Goal: Transaction & Acquisition: Register for event/course

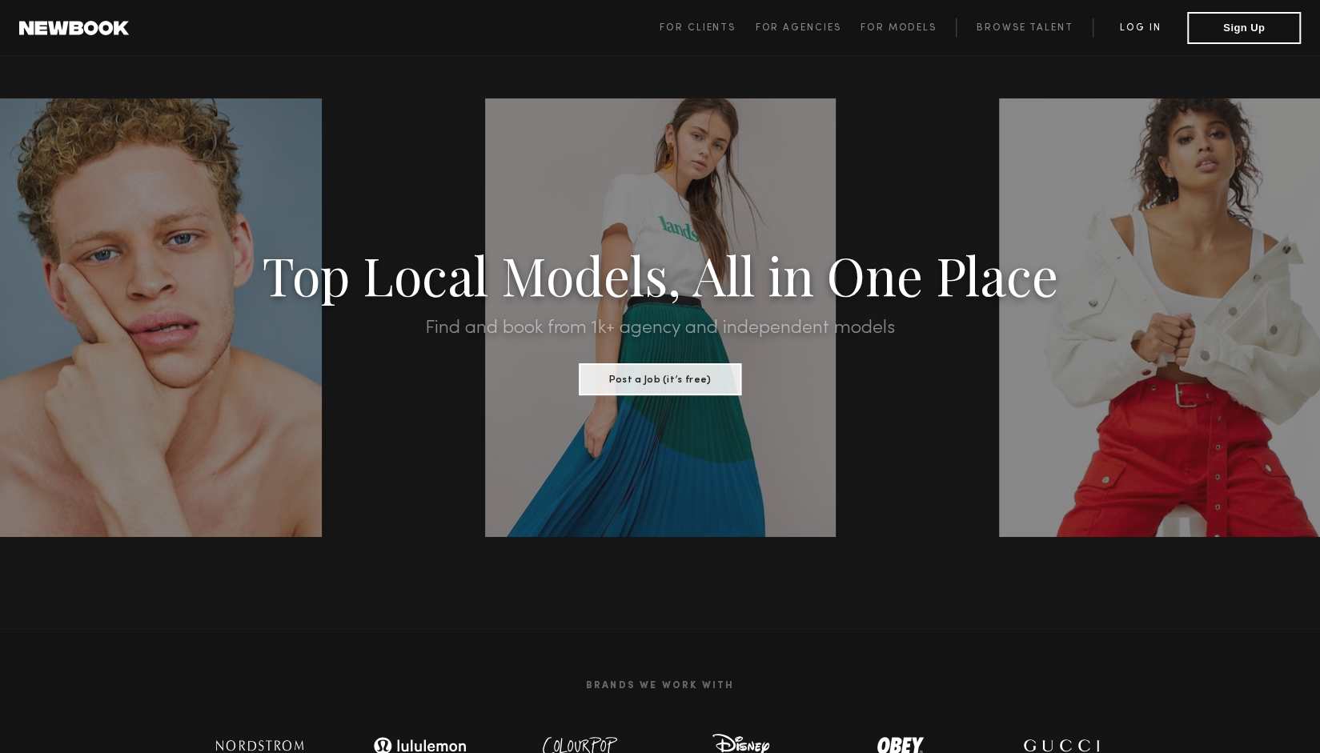
click at [1143, 34] on link "Log in" at bounding box center [1140, 27] width 94 height 19
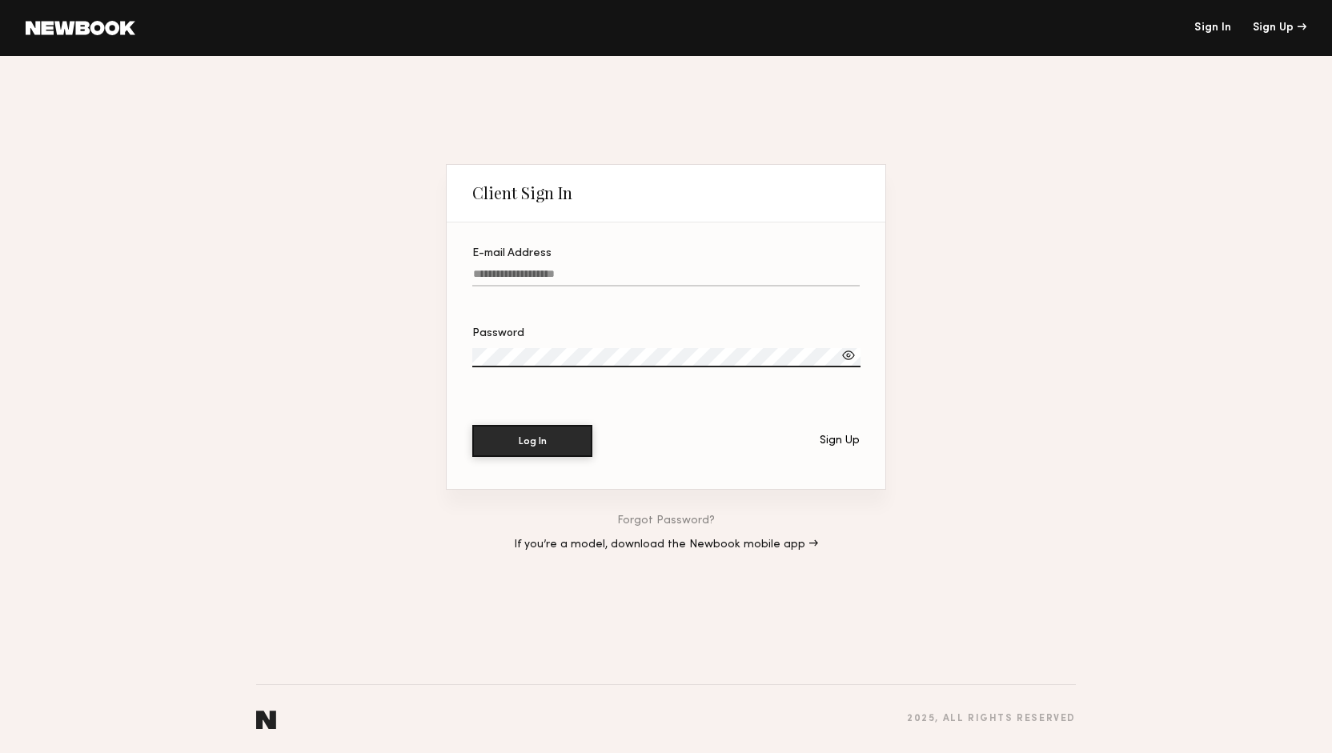
click at [690, 275] on input "E-mail Address" at bounding box center [666, 277] width 388 height 18
type input "**********"
click at [472, 425] on button "Log In" at bounding box center [532, 441] width 120 height 32
click at [799, 440] on div "Log In Sign Up" at bounding box center [666, 441] width 388 height 32
click at [837, 448] on div "Log In Sign Up" at bounding box center [666, 441] width 388 height 32
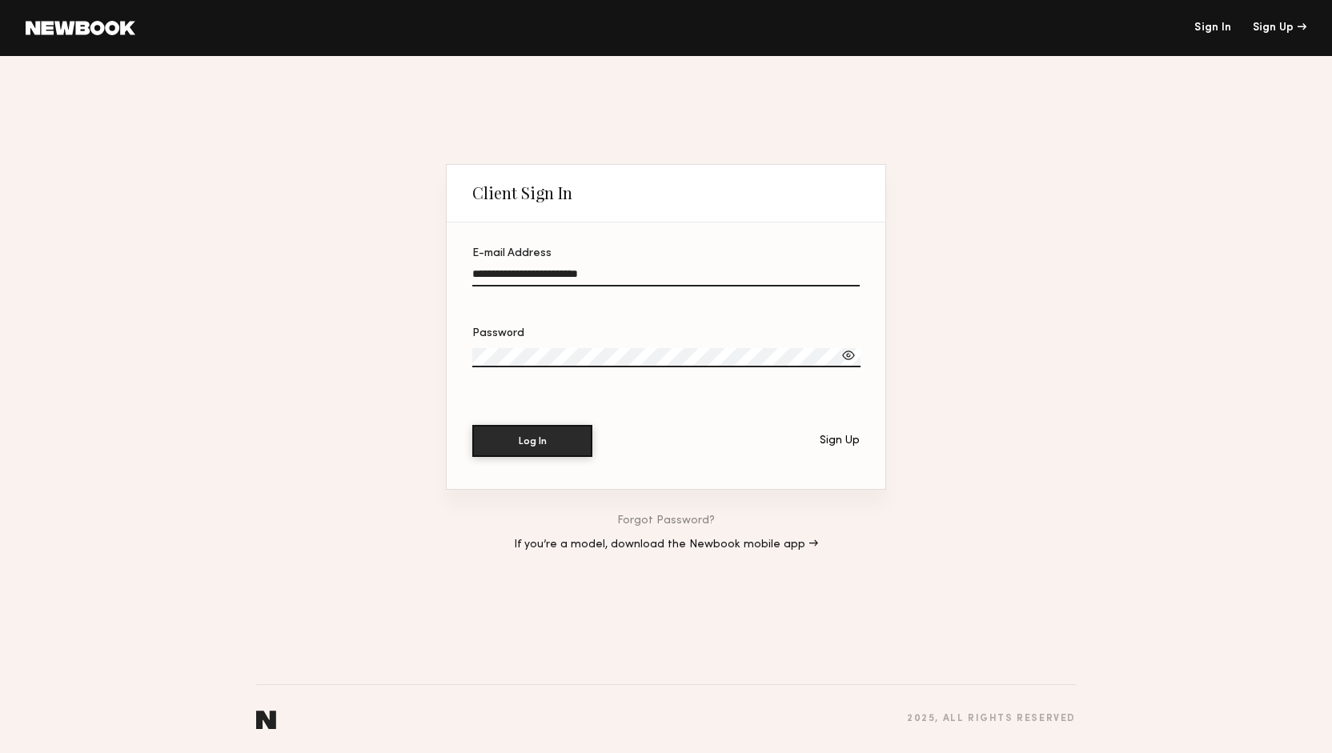
click at [842, 446] on div "Sign Up" at bounding box center [840, 441] width 40 height 11
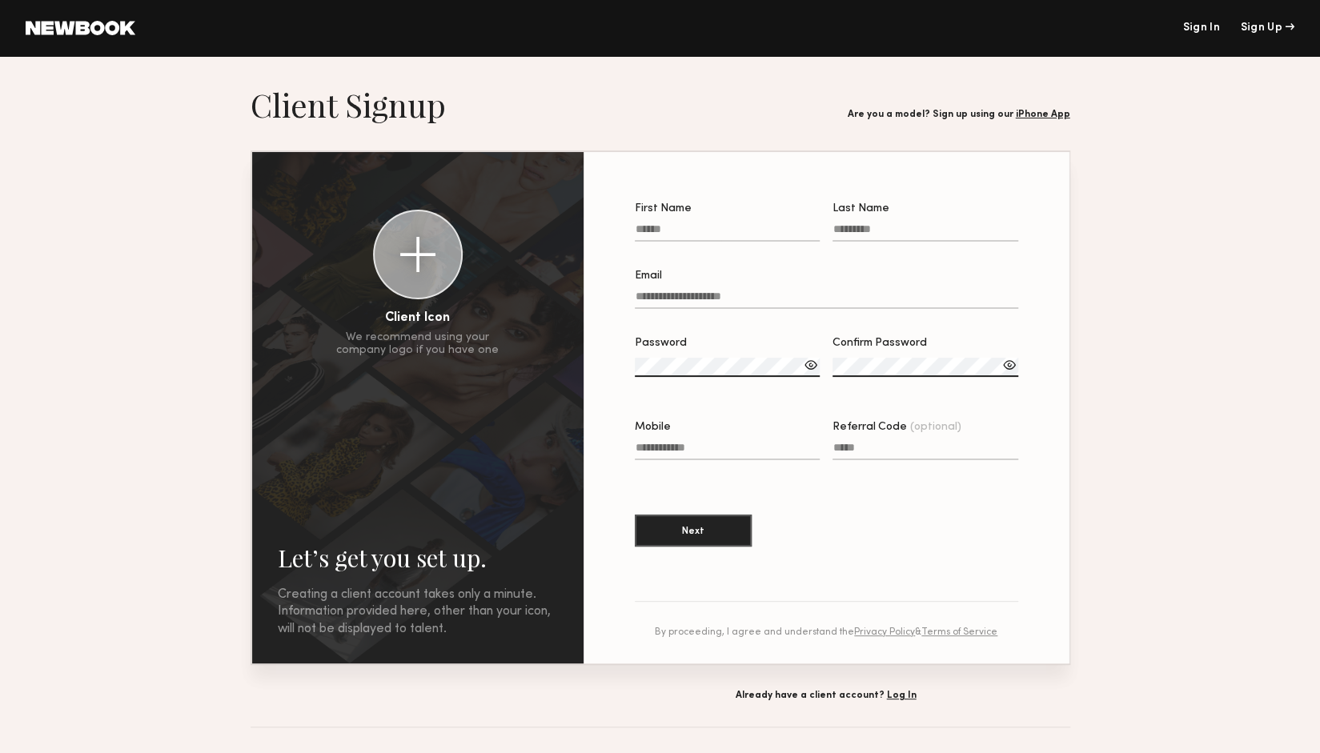
click at [679, 242] on input "First Name" at bounding box center [728, 232] width 186 height 18
type input "*****"
type input "**********"
click at [771, 299] on input "Email" at bounding box center [827, 300] width 384 height 18
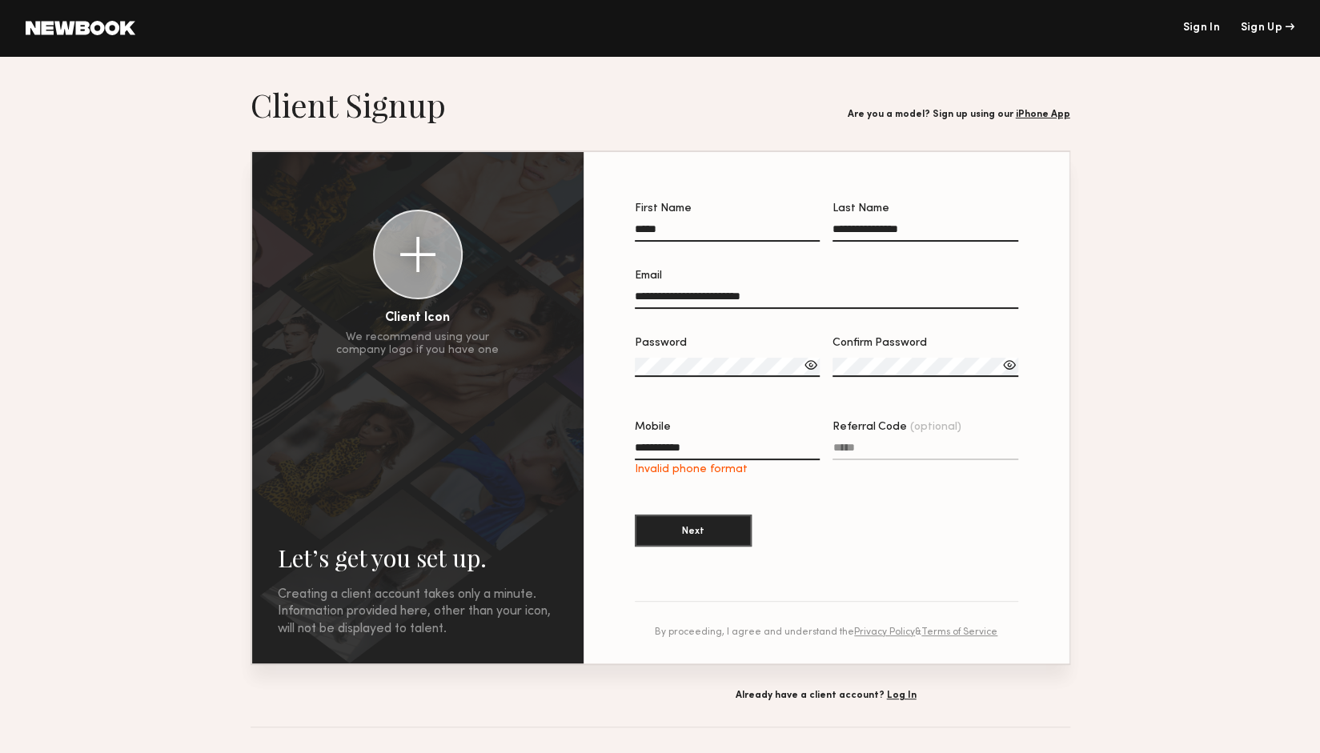
type input "**********"
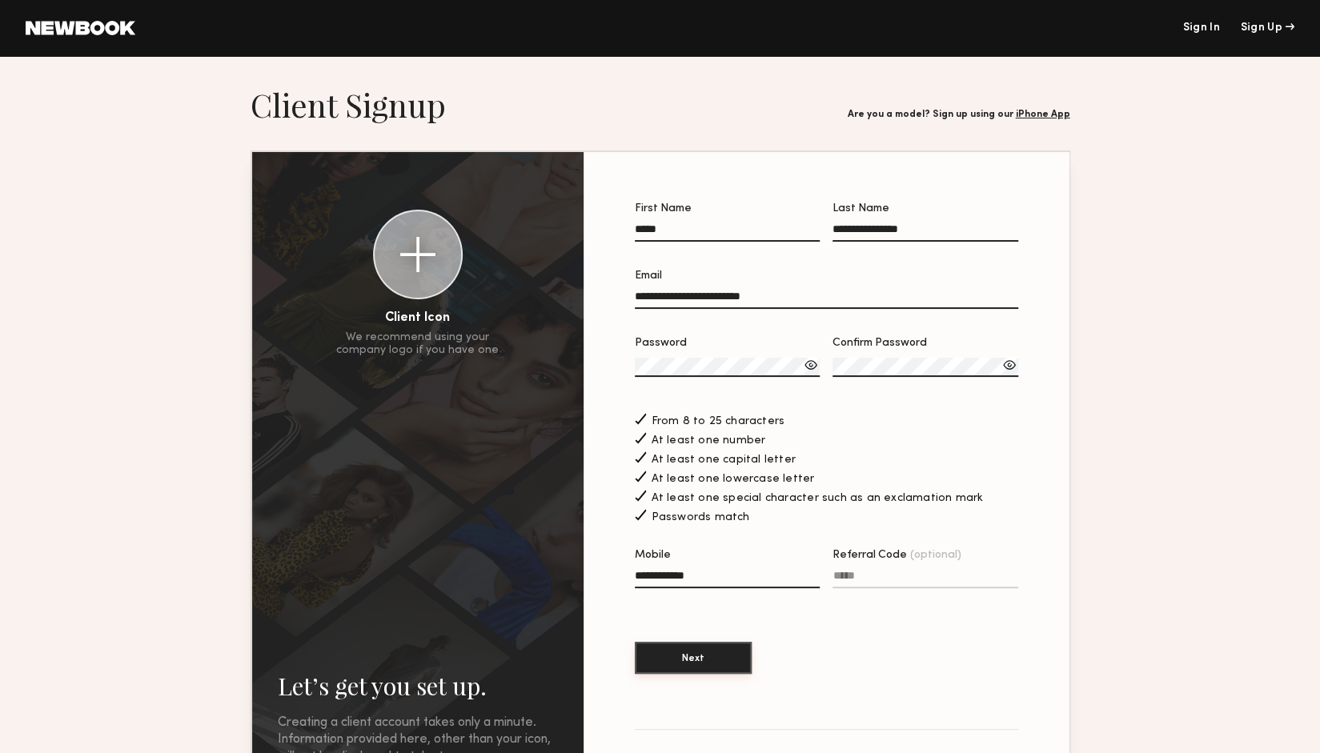
type input "**********"
click at [722, 657] on button "Next" at bounding box center [693, 658] width 117 height 32
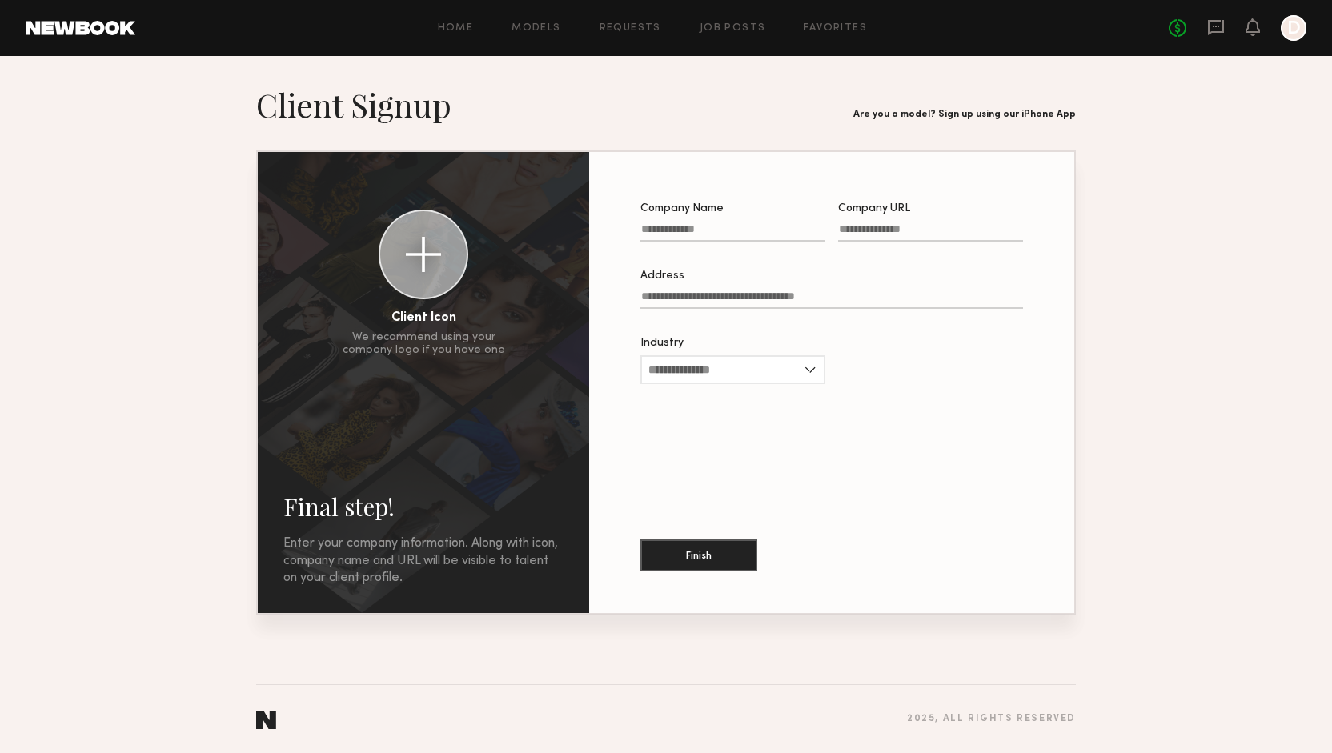
click at [721, 236] on input "Company Name" at bounding box center [733, 232] width 185 height 18
type input "******"
click at [942, 196] on div "Company Name ****** Company URL Address Industry Advertising Apparel Cosmetics …" at bounding box center [832, 383] width 434 height 410
click at [926, 228] on input "Company URL" at bounding box center [930, 232] width 185 height 18
type input "**********"
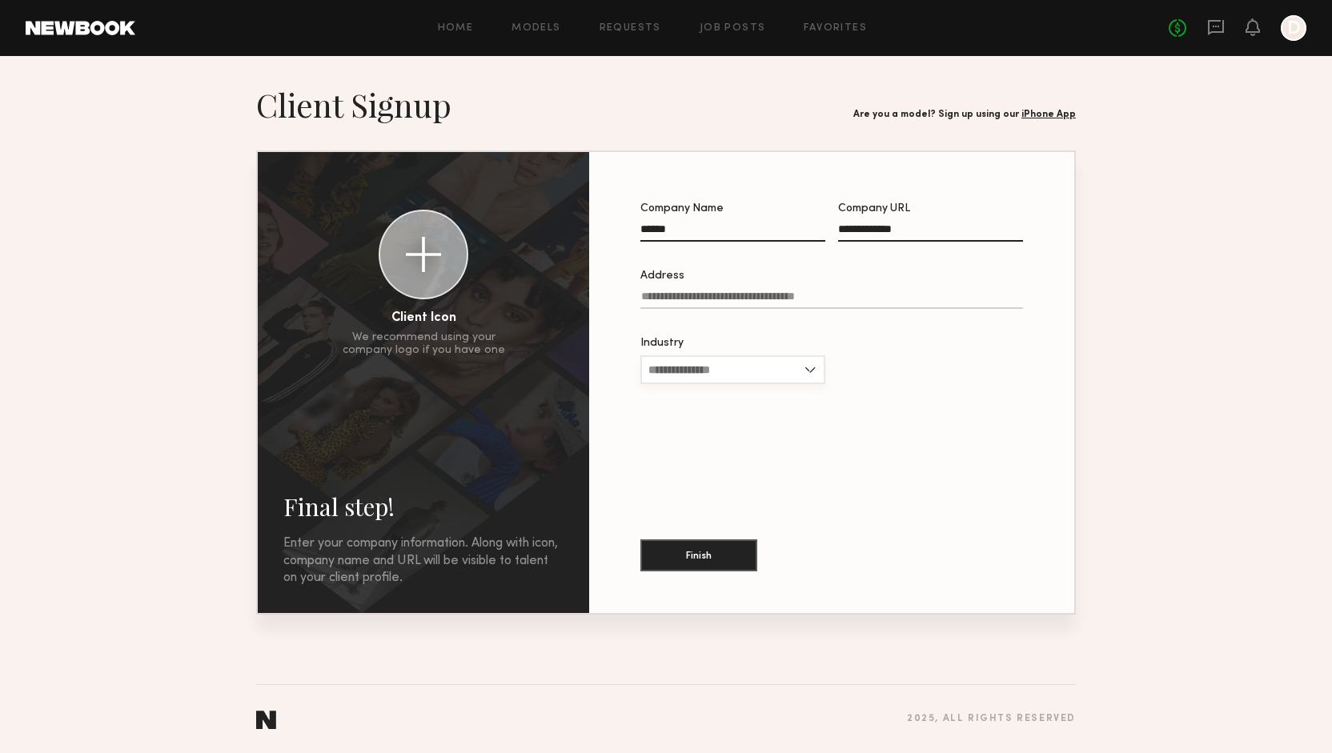
click at [743, 384] on input "Industry" at bounding box center [733, 370] width 185 height 29
click at [688, 428] on span "Apparel" at bounding box center [670, 422] width 42 height 11
type input "*******"
click at [685, 512] on div "Finish" at bounding box center [832, 544] width 383 height 86
click at [695, 560] on button "Finish" at bounding box center [699, 555] width 117 height 32
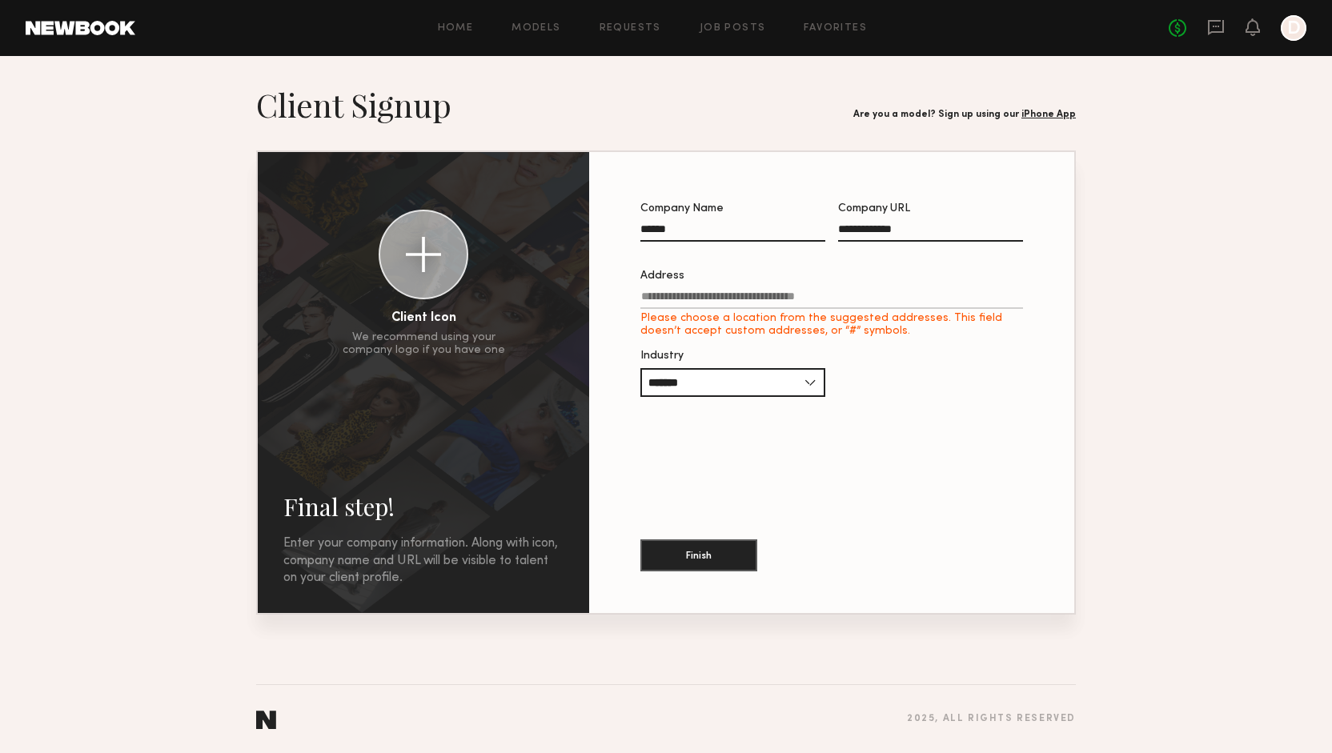
click at [745, 309] on input "Address Please choose a location from the suggested addresses. This field doesn…" at bounding box center [832, 300] width 383 height 18
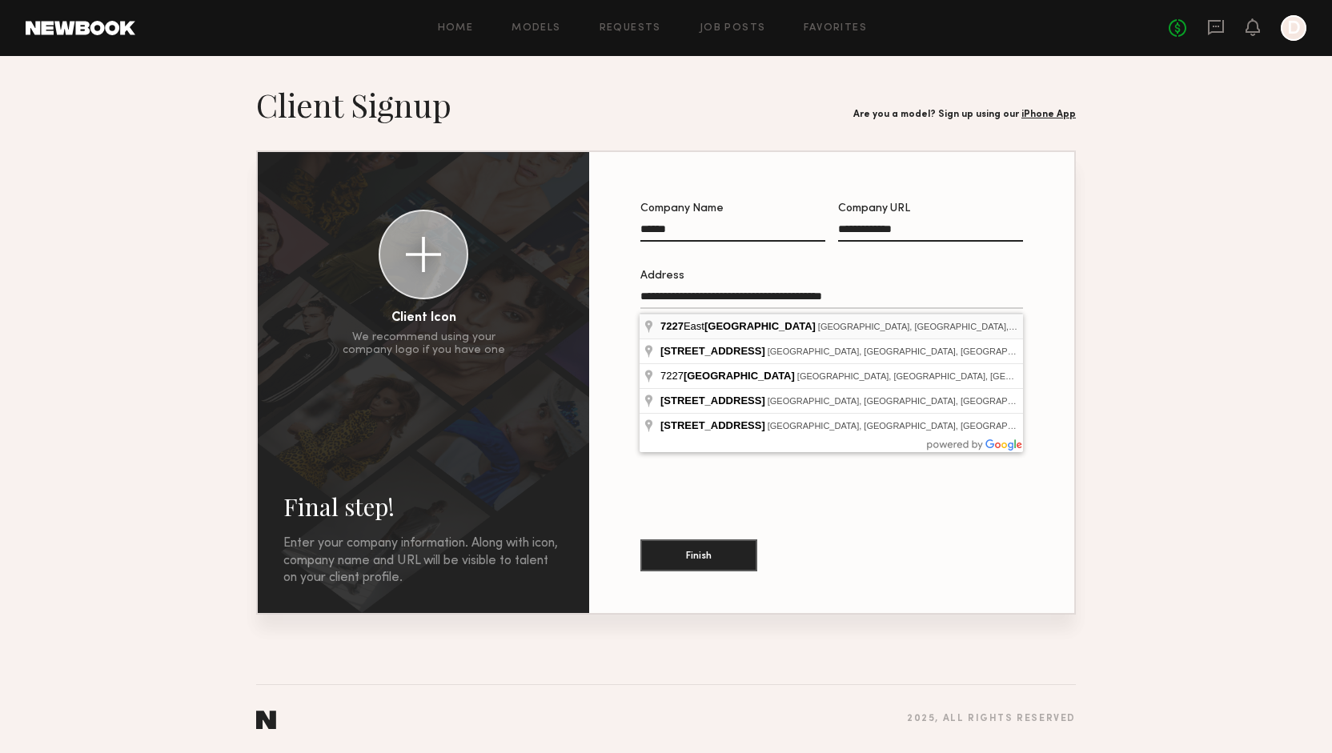
type input "**********"
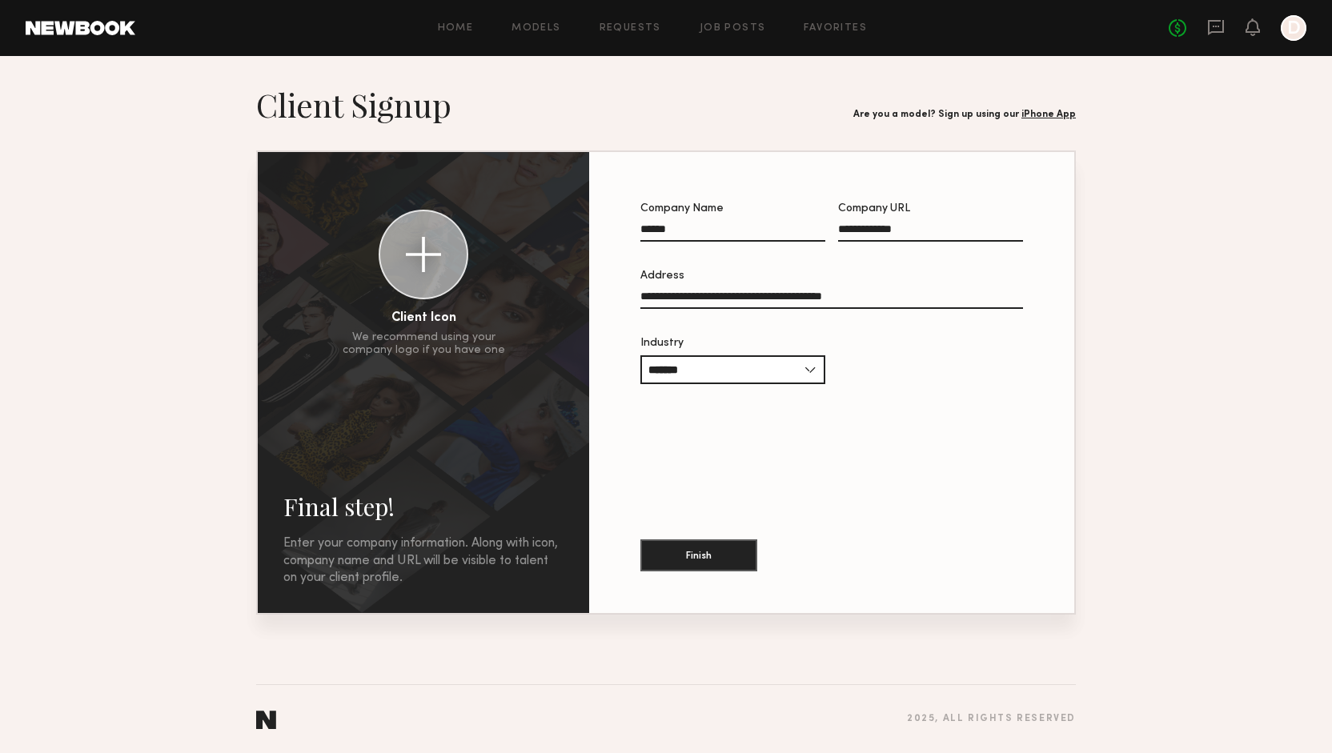
click at [709, 571] on div "Finish" at bounding box center [832, 544] width 383 height 86
click at [711, 566] on button "Finish" at bounding box center [699, 555] width 117 height 32
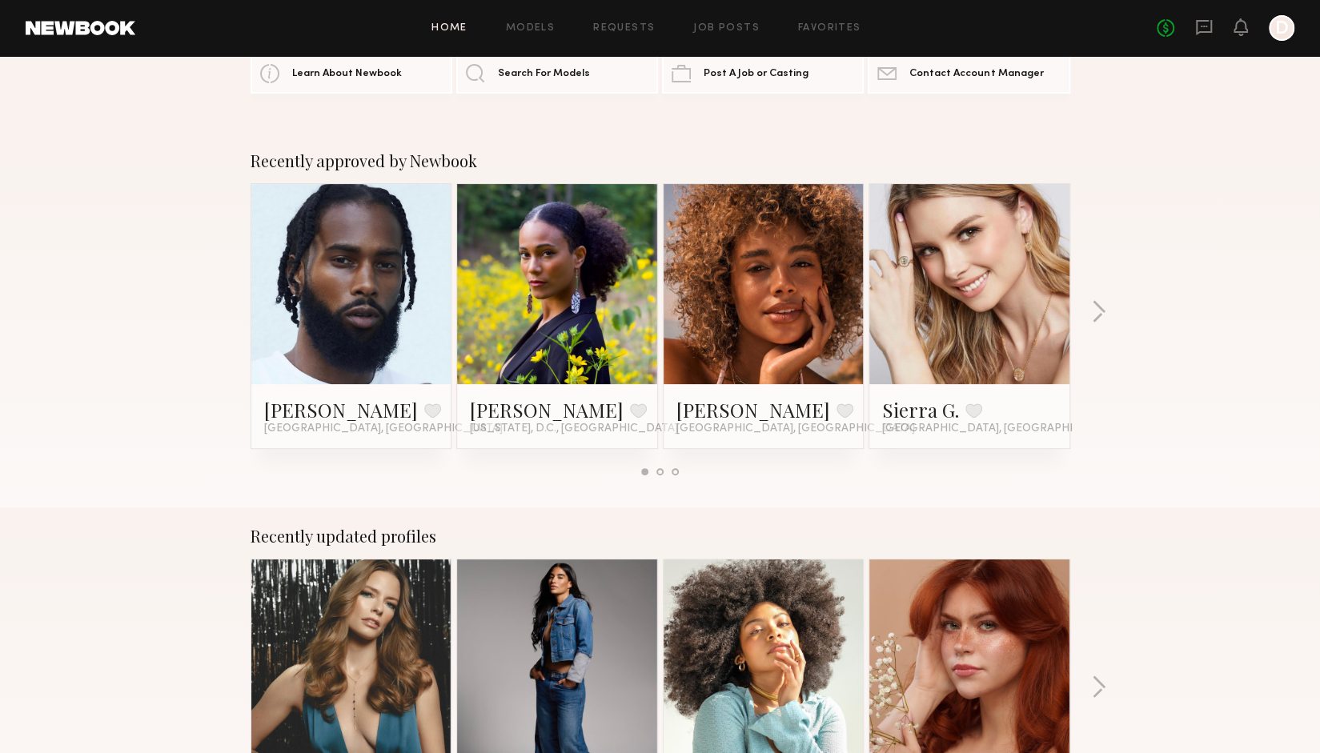
scroll to position [70, 0]
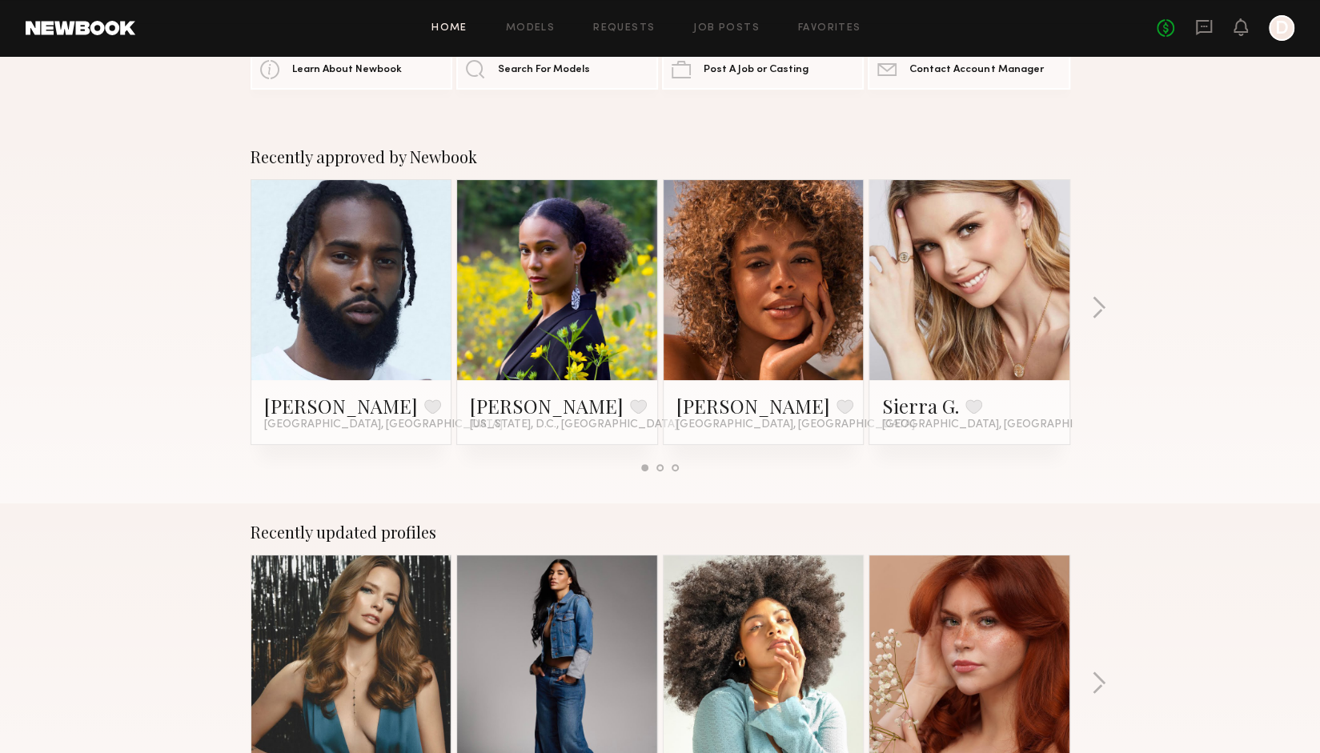
click at [368, 289] on link at bounding box center [352, 280] width 98 height 200
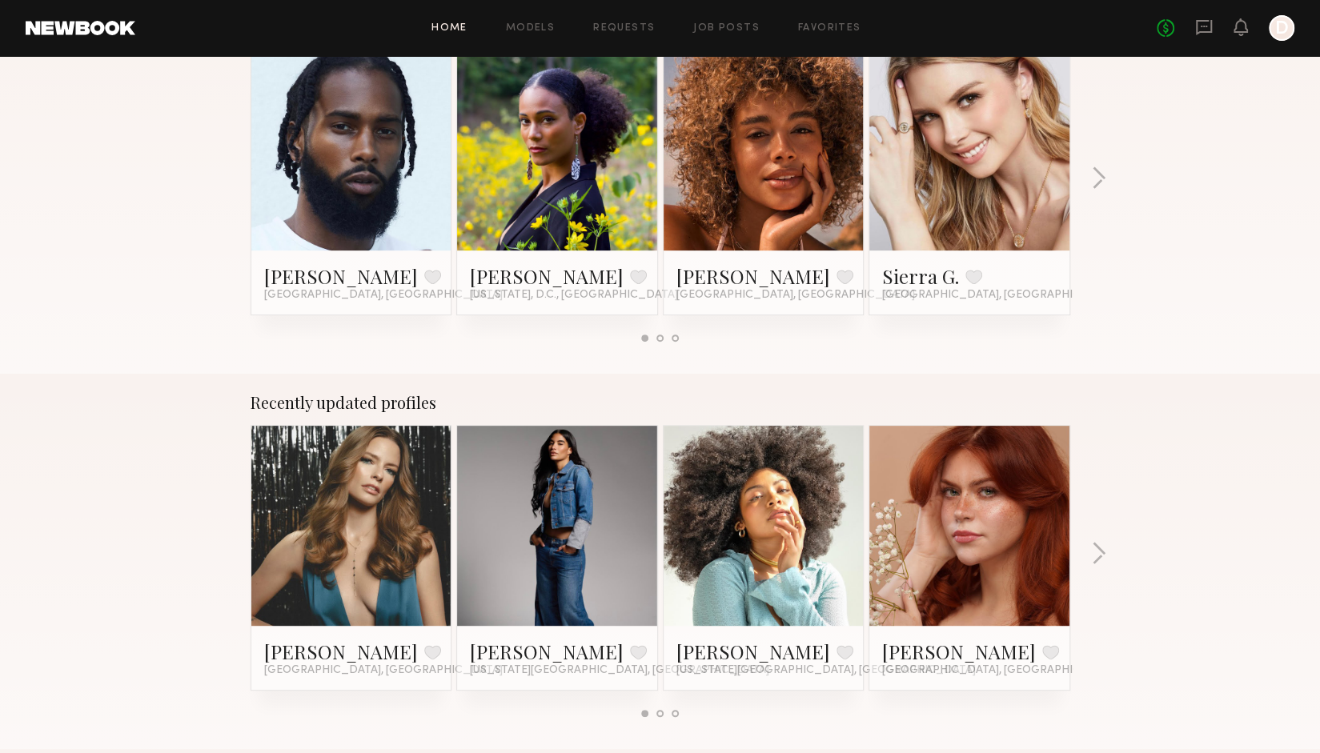
scroll to position [96, 0]
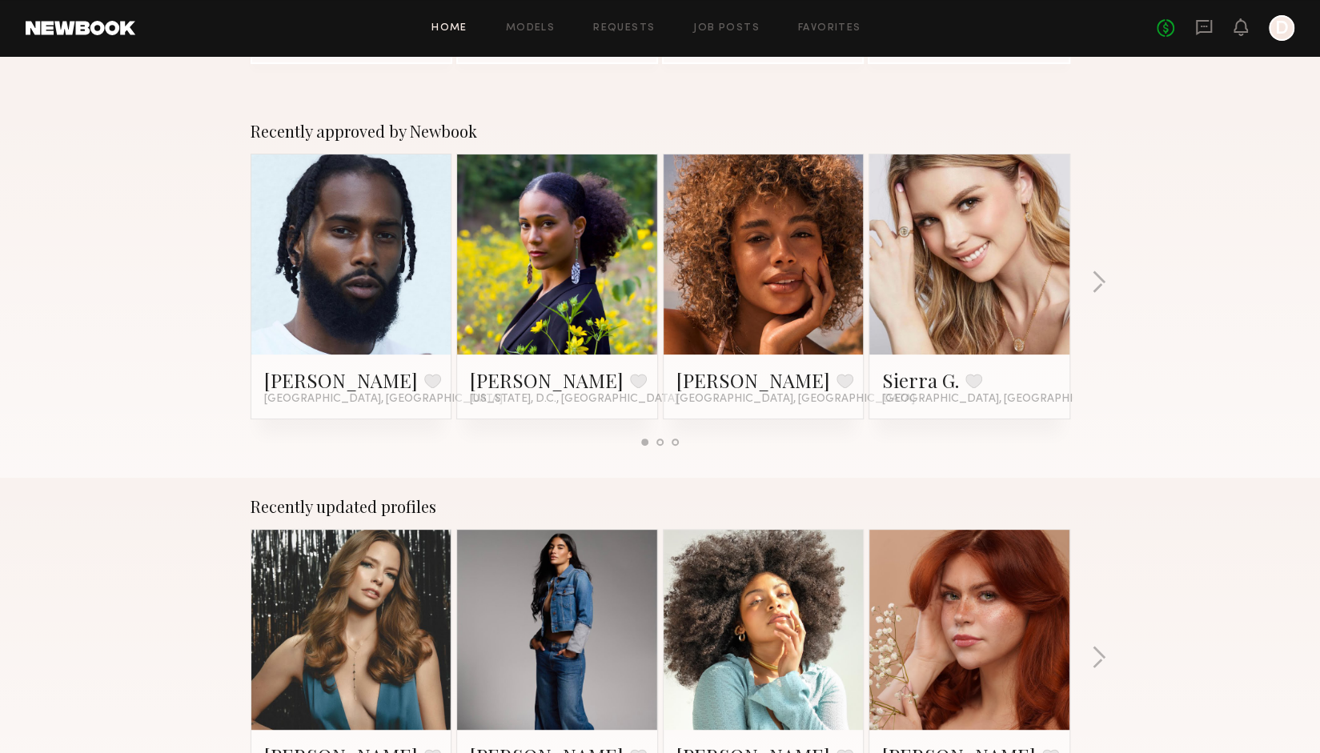
click at [533, 16] on div "Home Models Requests Job Posts Favorites Sign Out No fees up to $5,000 D" at bounding box center [714, 28] width 1159 height 26
click at [536, 32] on link "Models" at bounding box center [530, 28] width 49 height 10
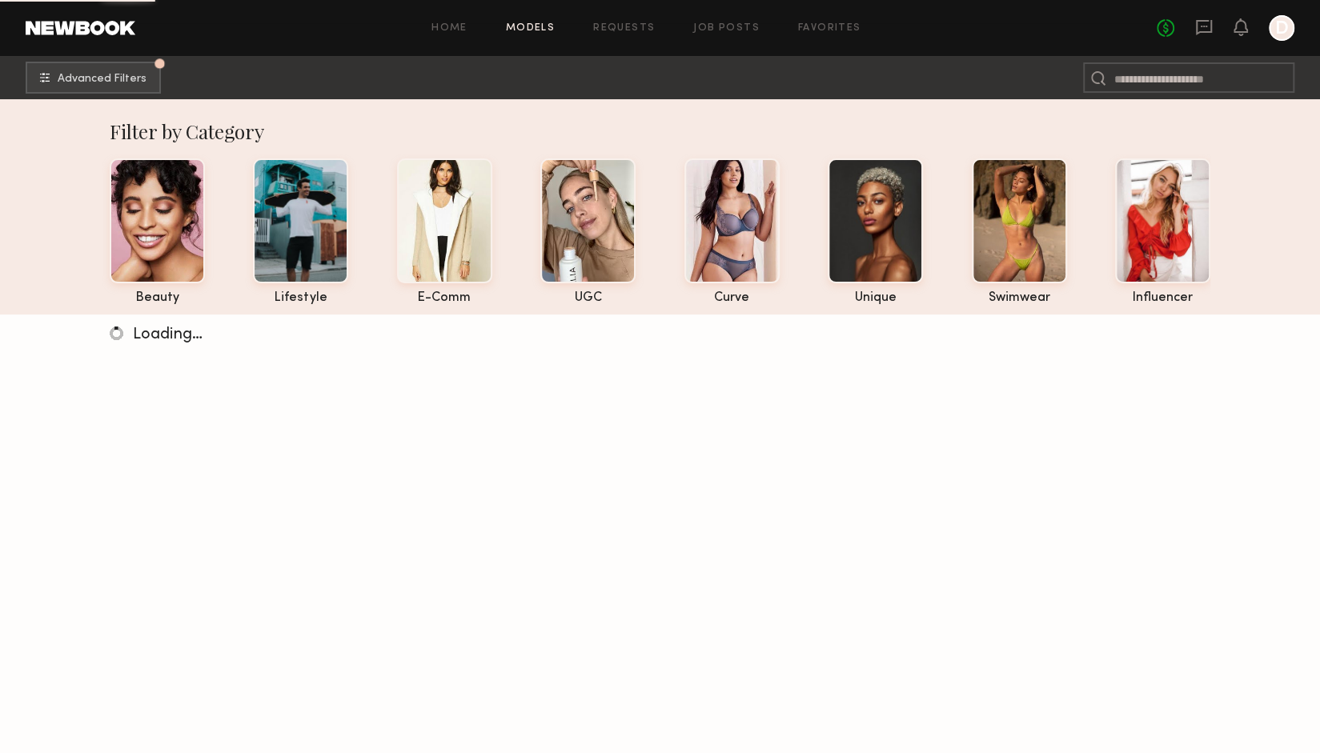
click at [536, 32] on link "Models" at bounding box center [530, 28] width 49 height 10
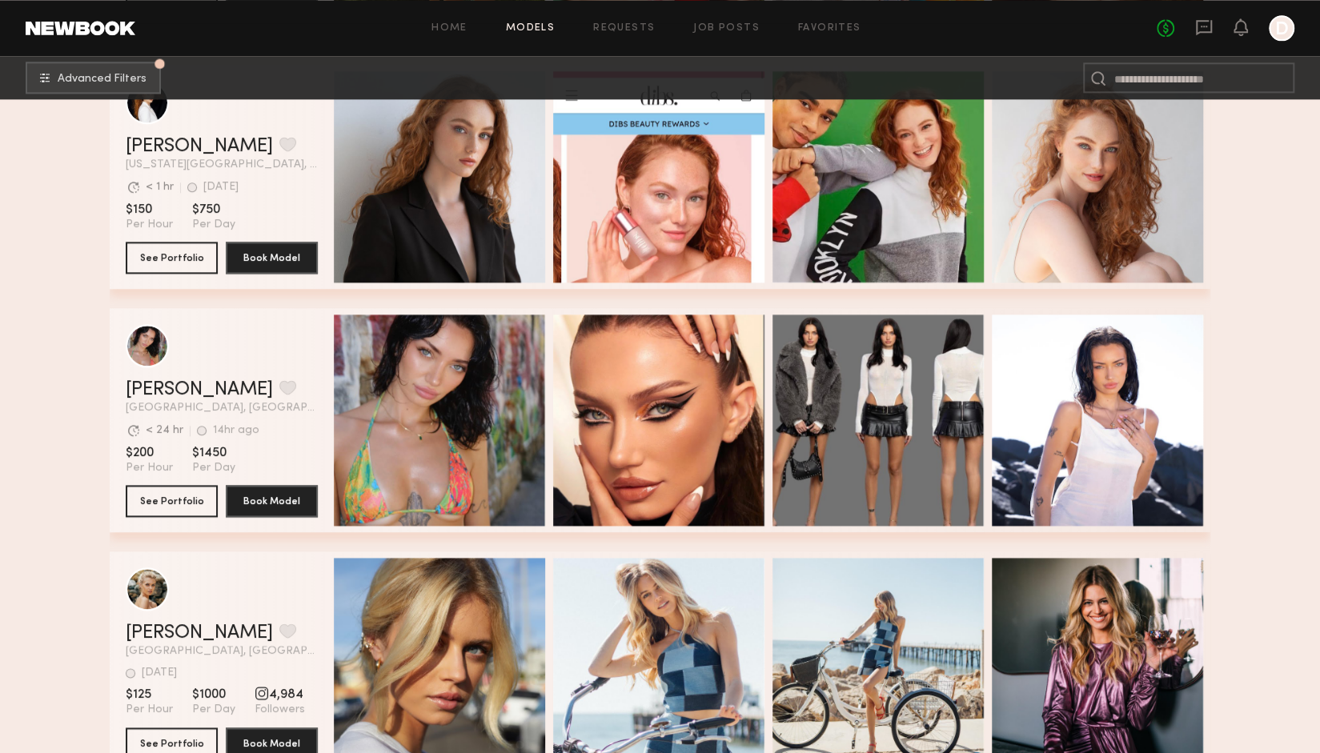
scroll to position [1374, 0]
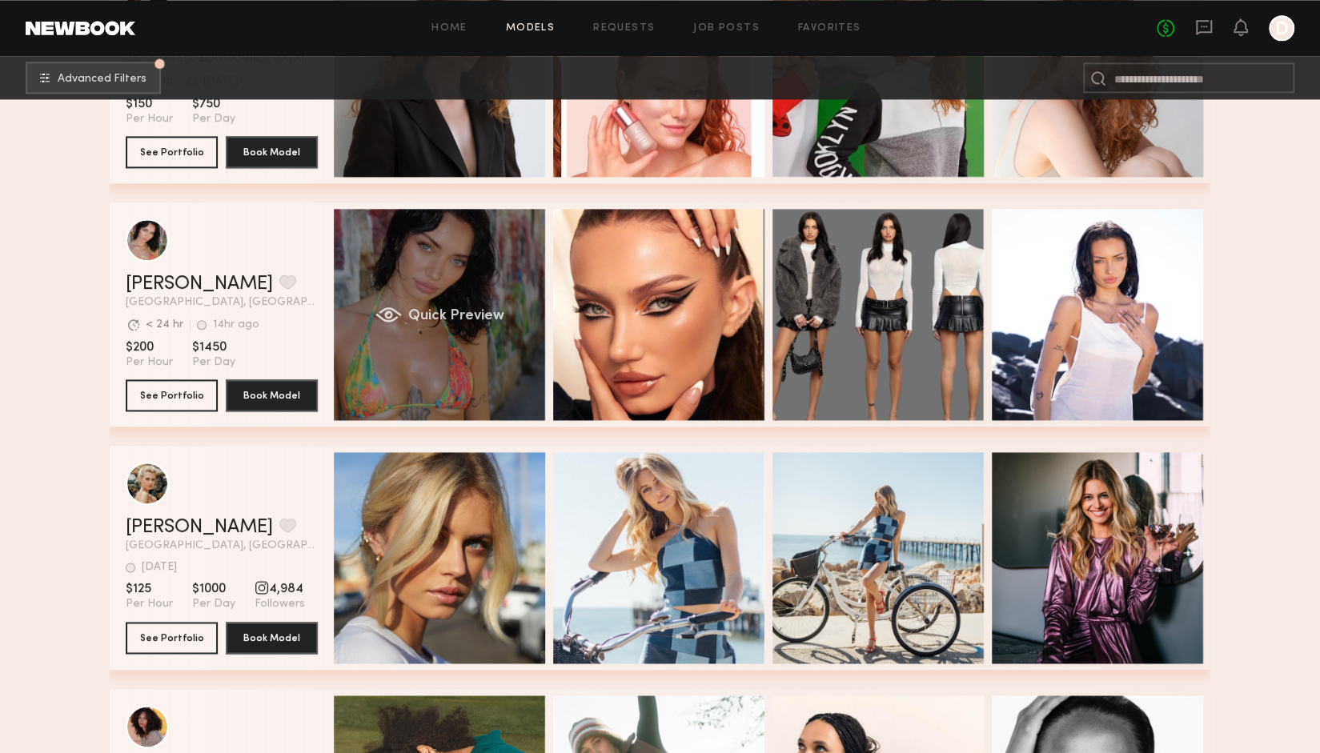
click at [482, 313] on span "Quick Preview" at bounding box center [456, 316] width 96 height 14
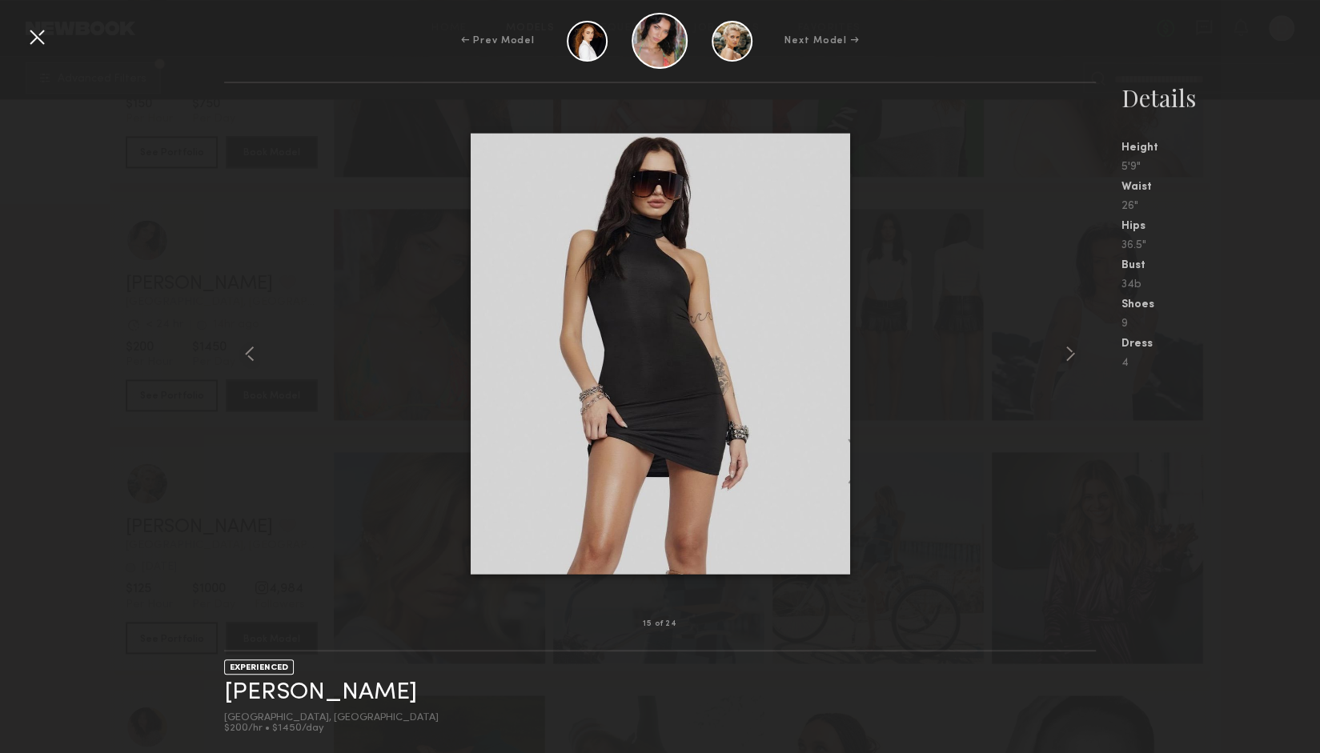
click at [966, 377] on div at bounding box center [659, 354] width 871 height 490
click at [42, 35] on div at bounding box center [37, 37] width 26 height 26
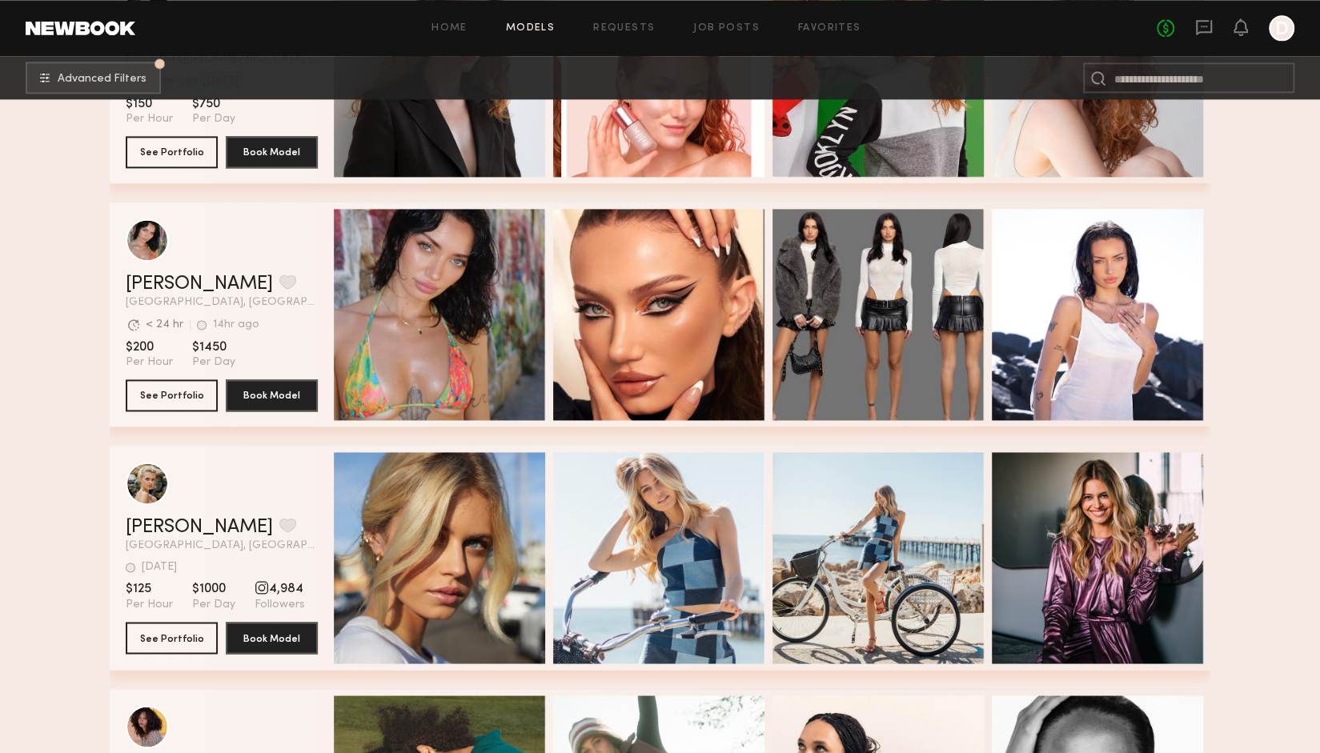
scroll to position [1444, 0]
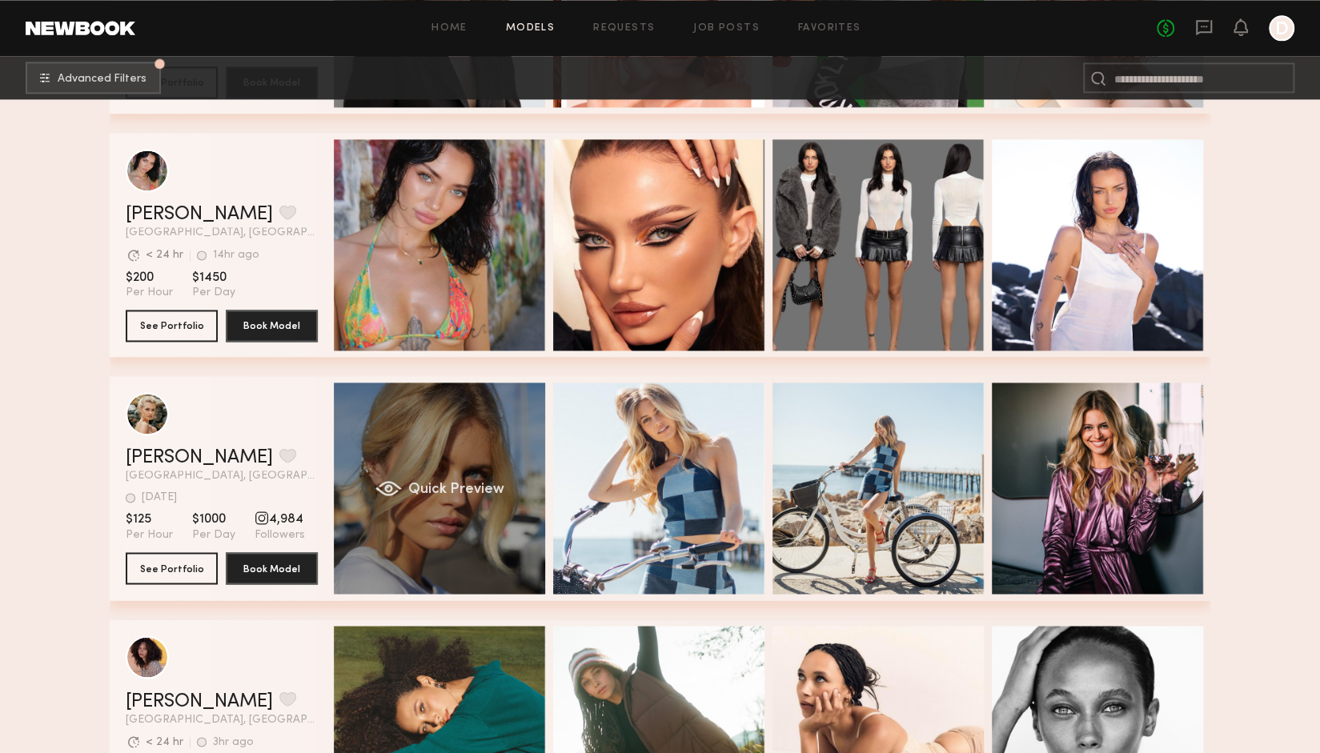
click at [428, 448] on div "Quick Preview" at bounding box center [439, 488] width 211 height 211
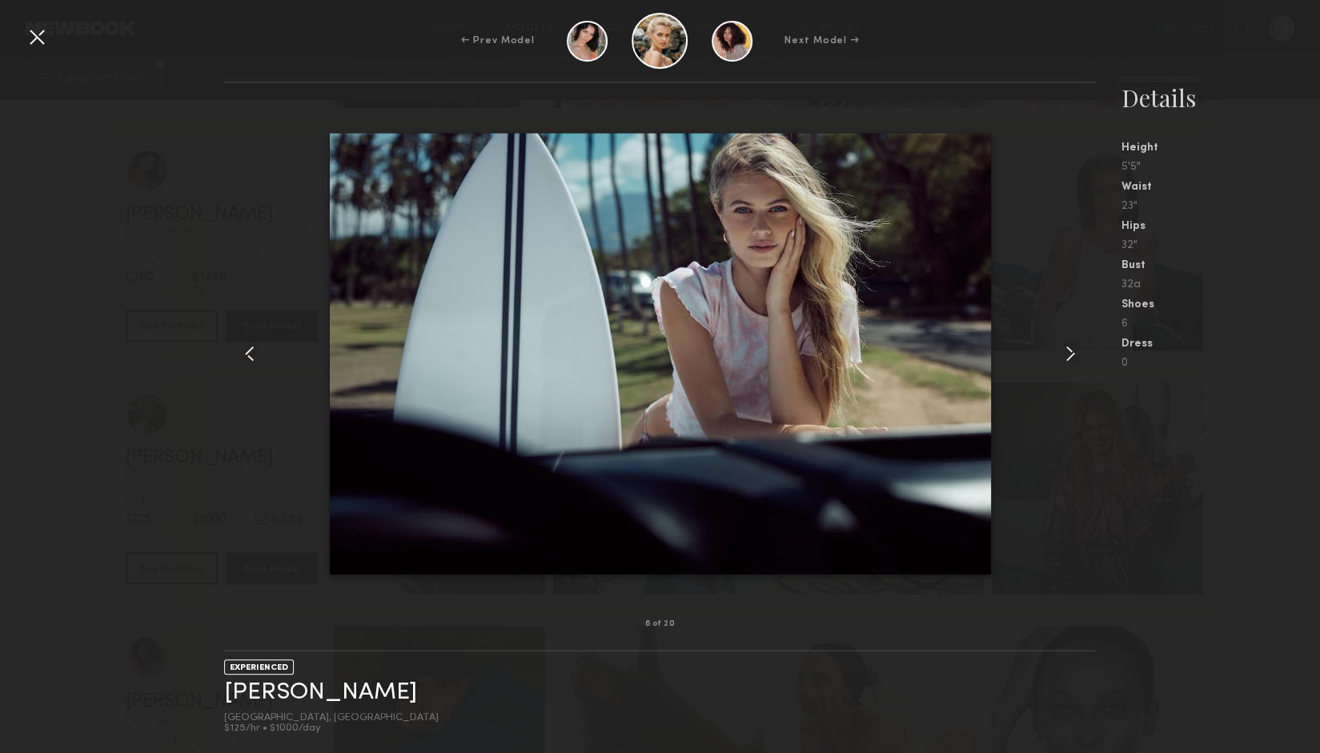
click at [37, 35] on div at bounding box center [37, 37] width 26 height 26
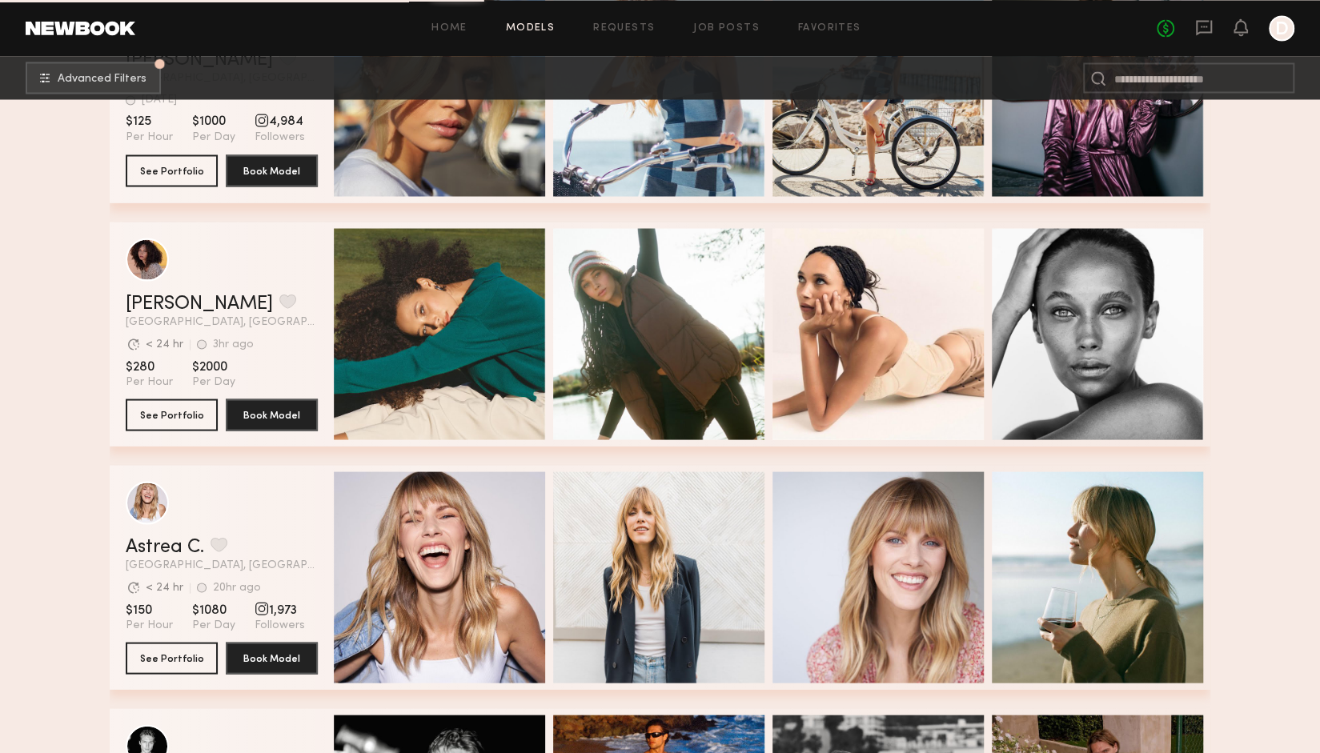
scroll to position [1851, 0]
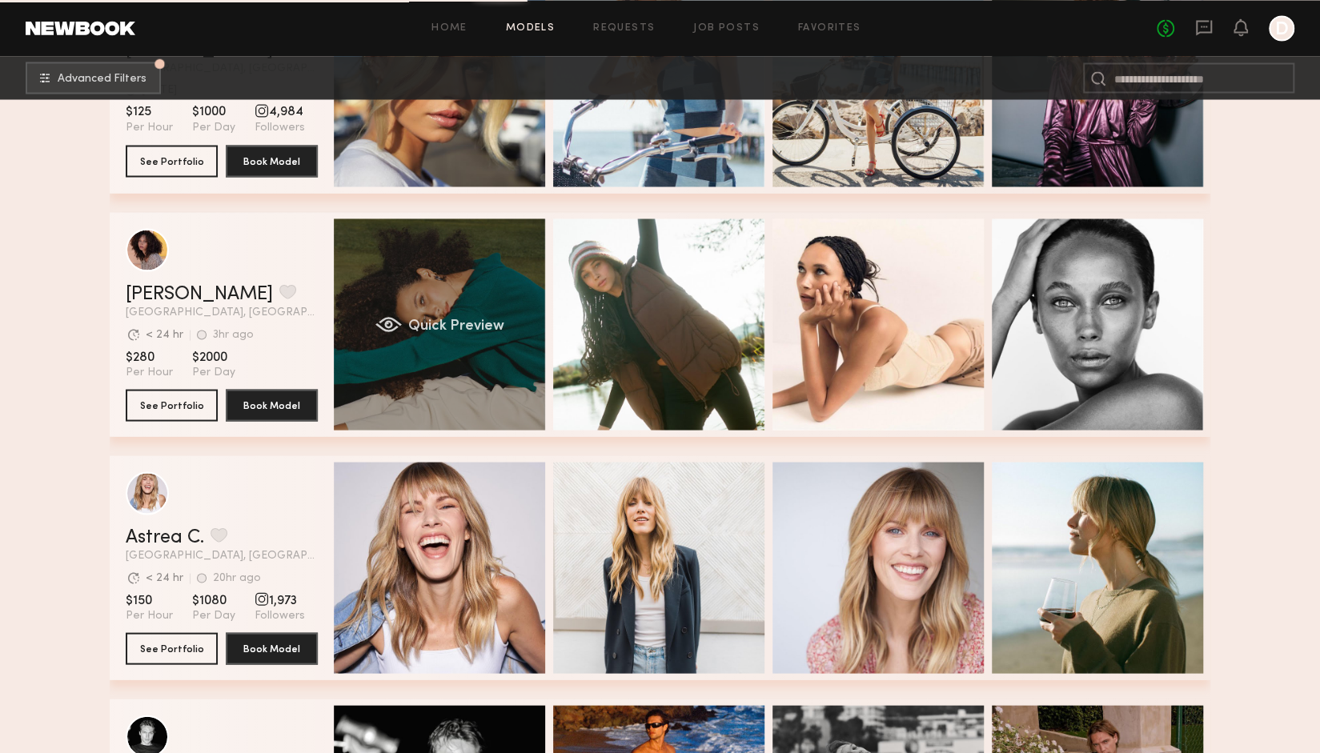
click at [462, 302] on div "Quick Preview" at bounding box center [439, 324] width 211 height 211
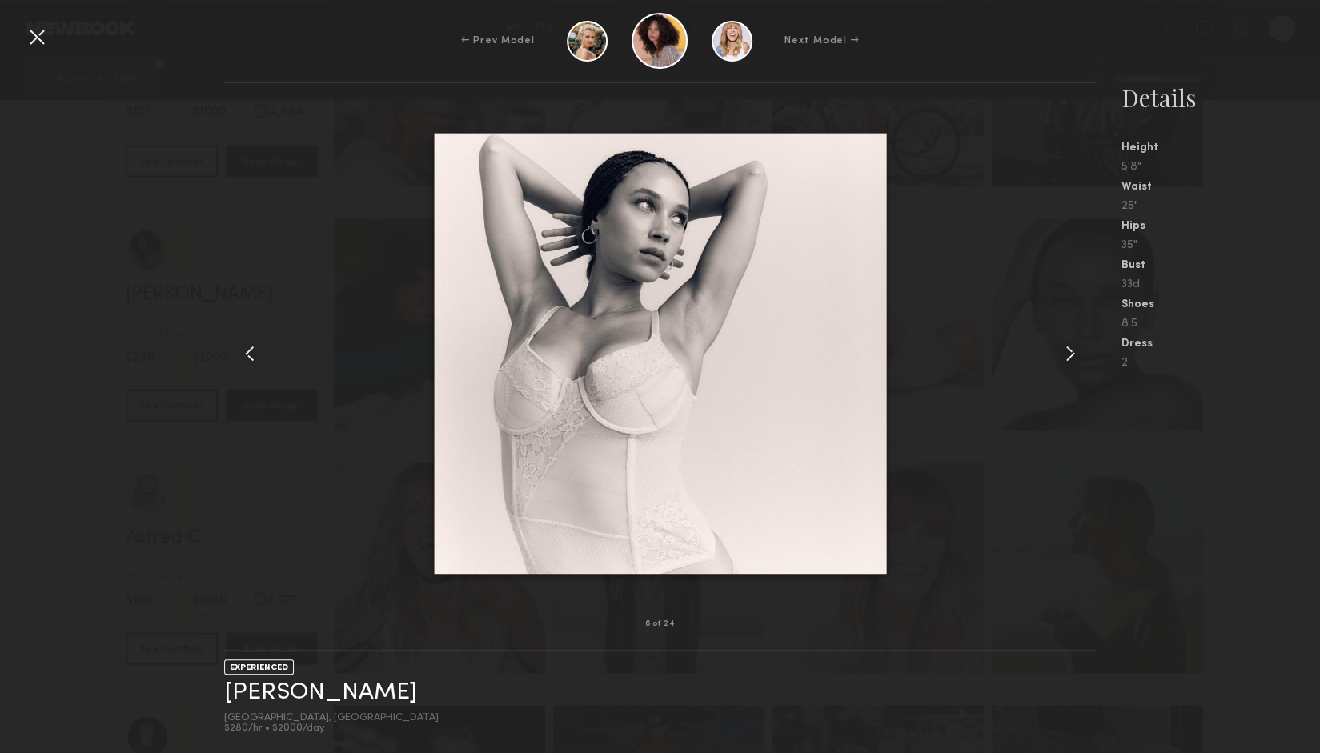
click at [37, 41] on div at bounding box center [37, 37] width 26 height 26
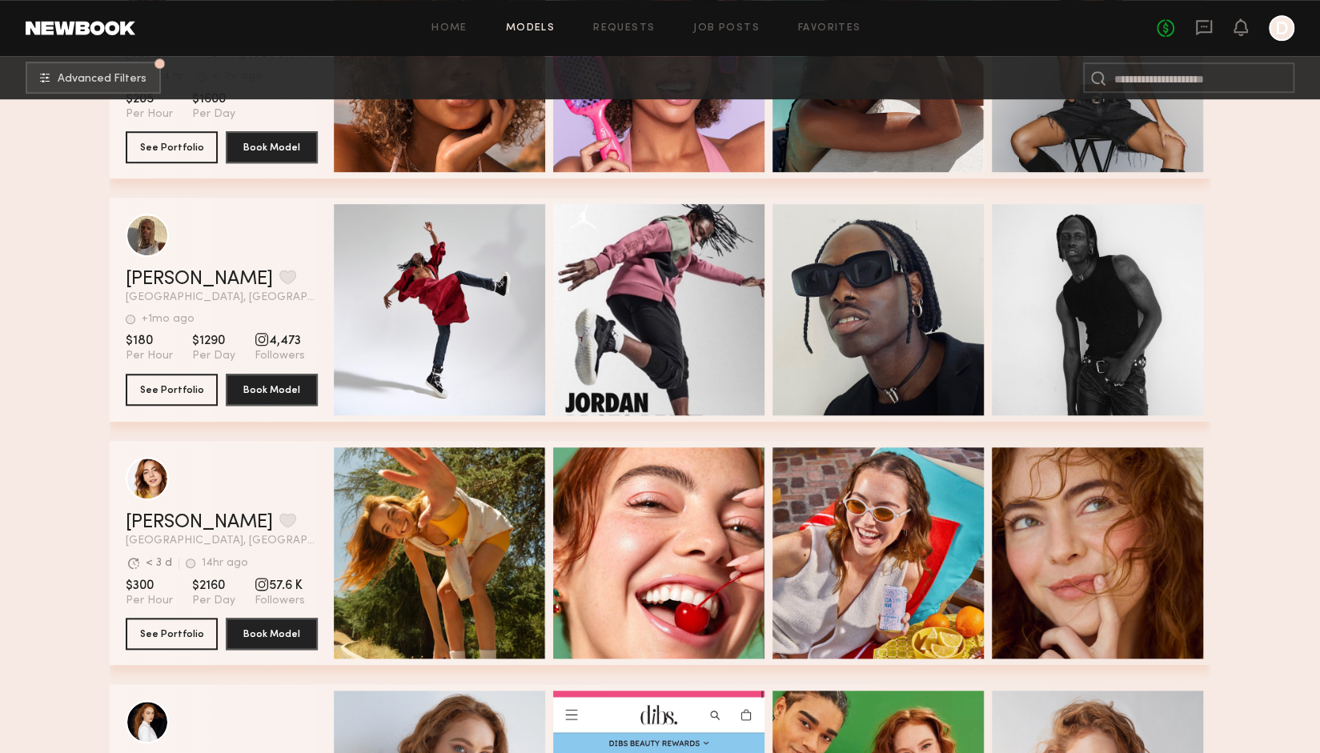
scroll to position [0, 0]
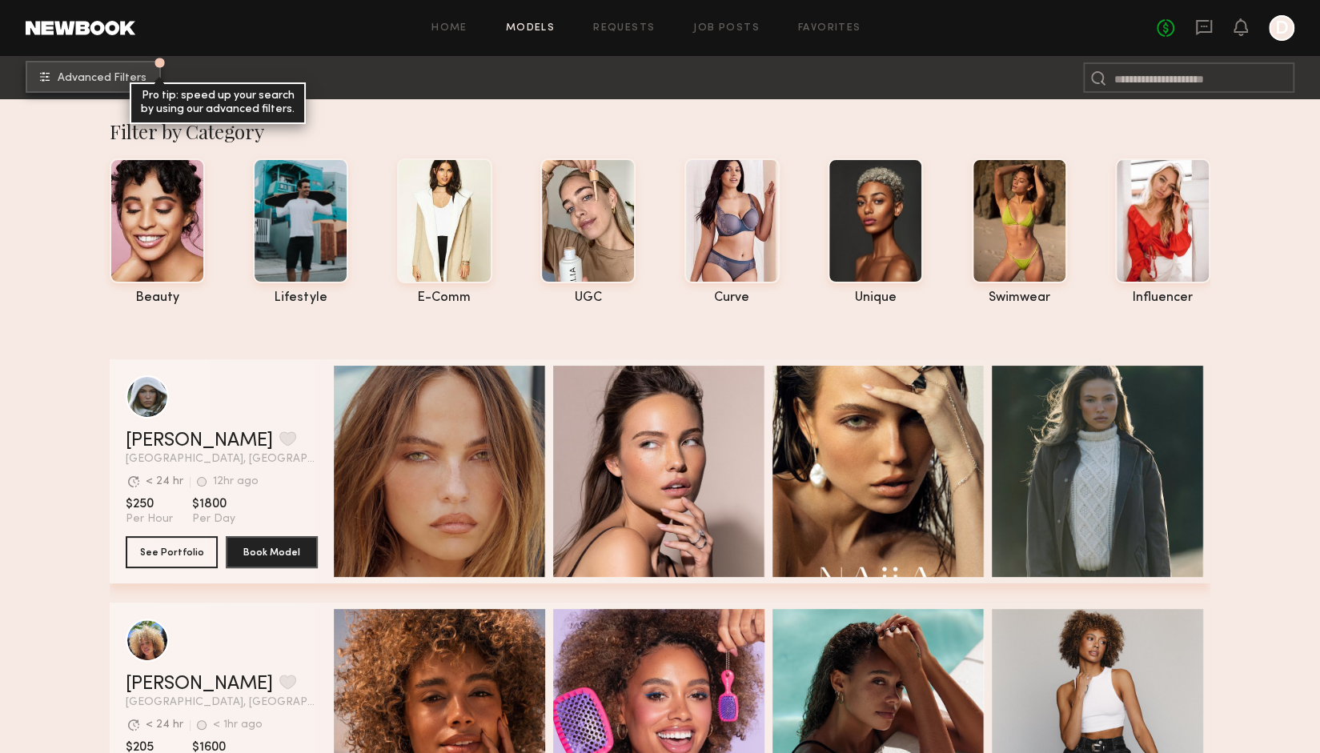
click at [57, 88] on button "Advanced Filters Pro tip: speed up your search by using our advanced filters." at bounding box center [93, 77] width 135 height 32
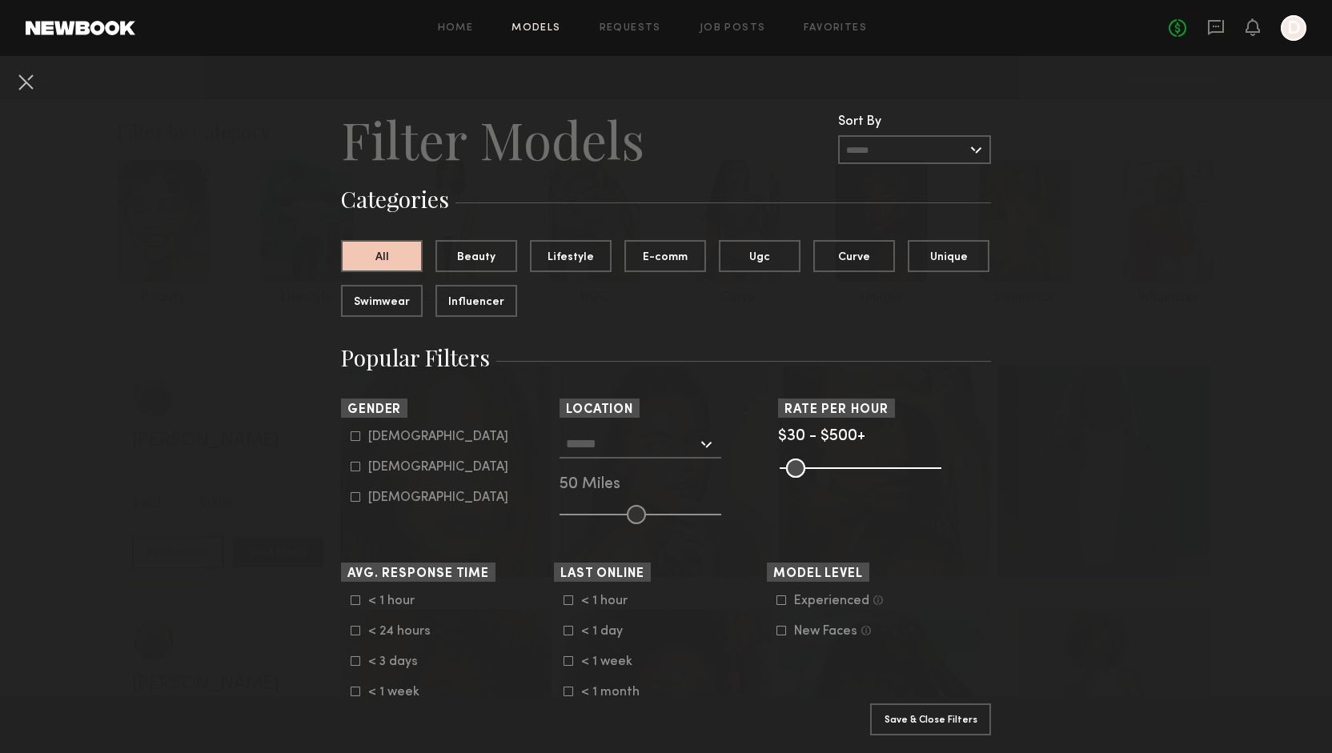
click at [362, 443] on common-framework-checkbox "[DEMOGRAPHIC_DATA]" at bounding box center [452, 437] width 203 height 14
click at [352, 439] on icon at bounding box center [356, 437] width 10 height 10
type input "*"
click at [891, 713] on button "Apply 1 Filters & Close" at bounding box center [930, 719] width 121 height 32
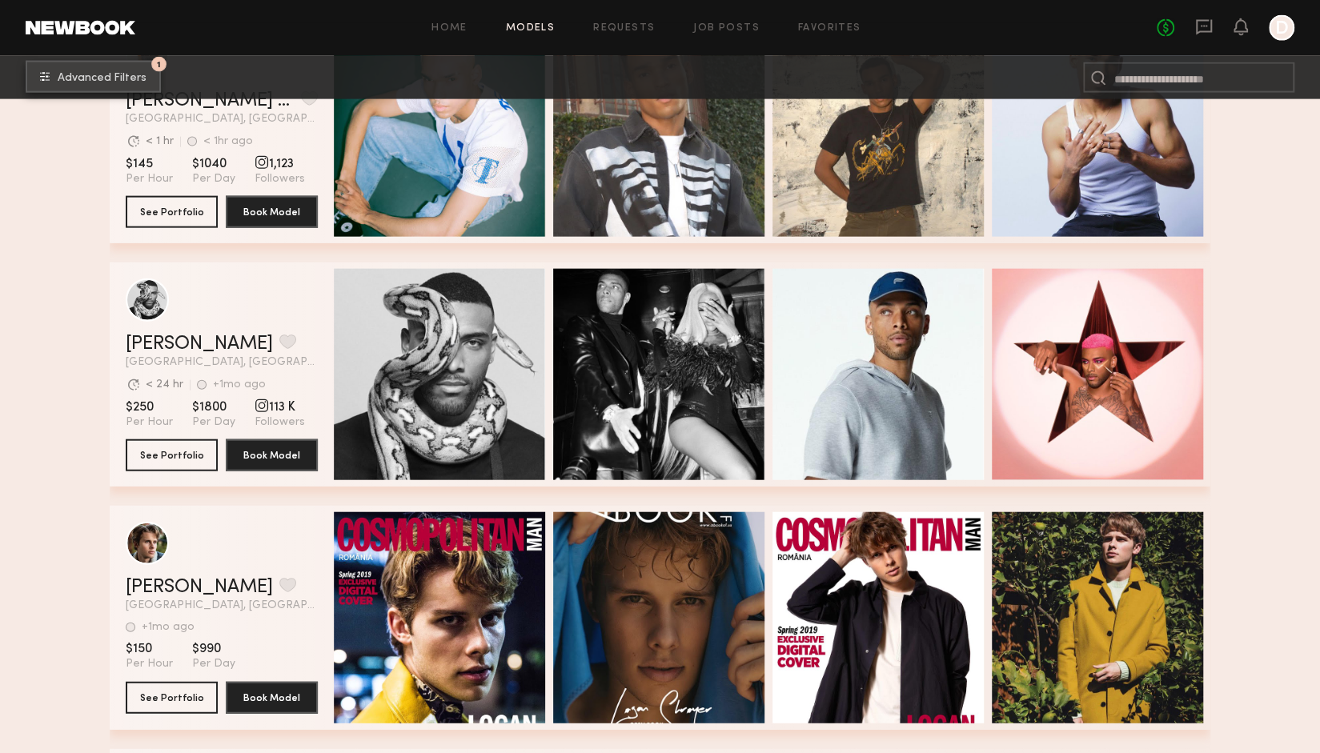
scroll to position [2297, 0]
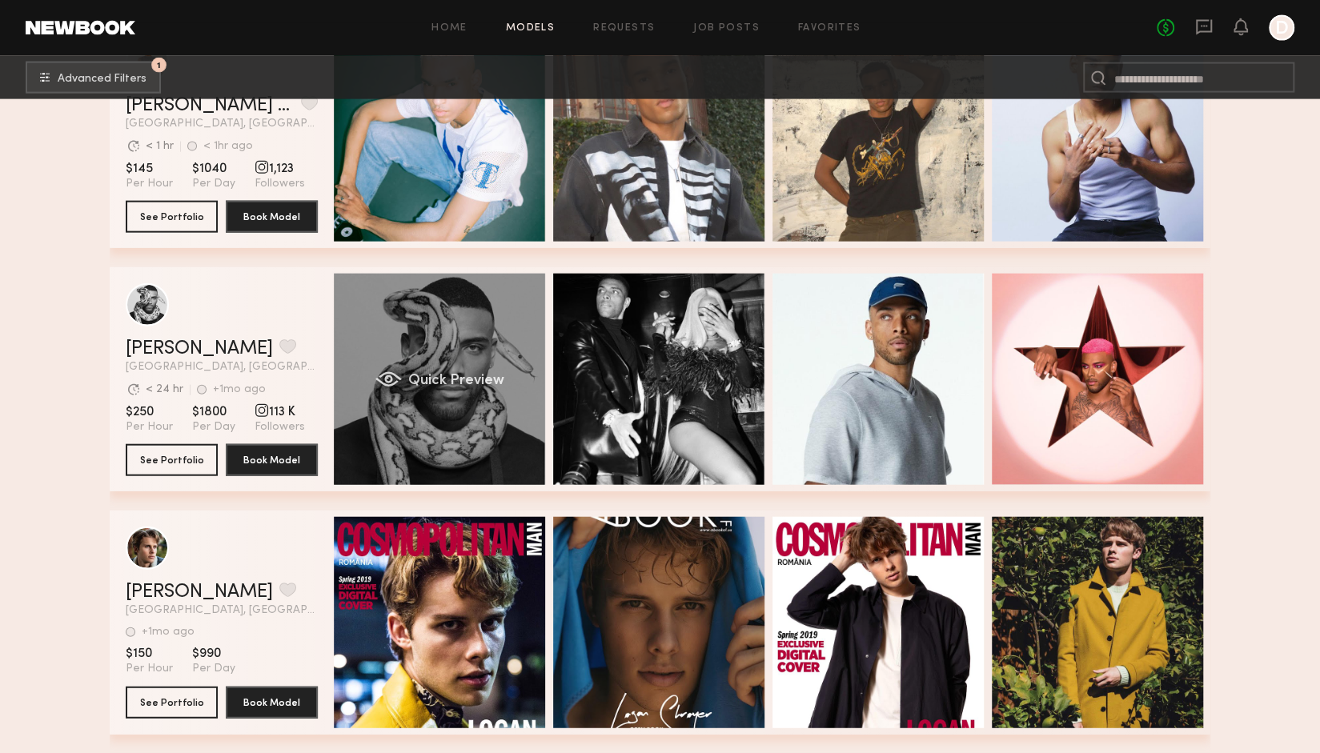
click at [536, 374] on div "Quick Preview" at bounding box center [439, 379] width 211 height 211
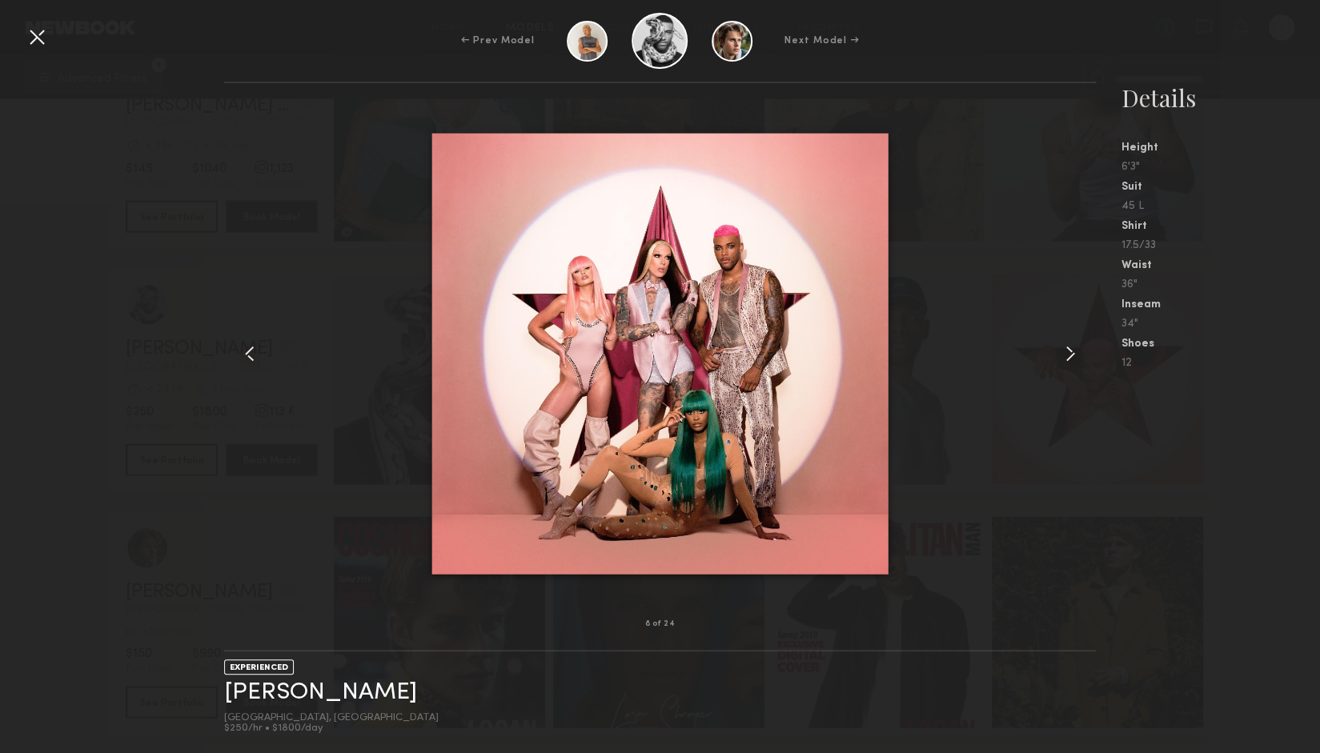
click at [34, 31] on div at bounding box center [37, 37] width 26 height 26
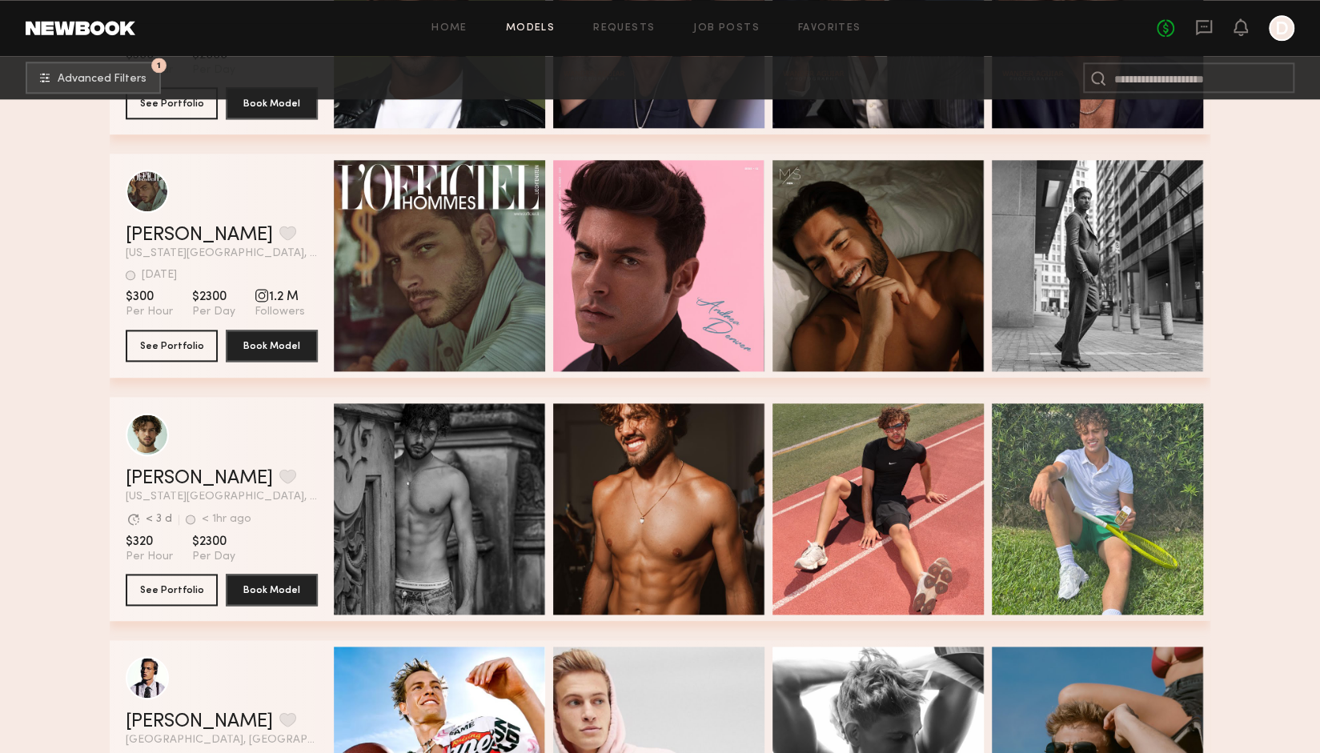
scroll to position [5232, 0]
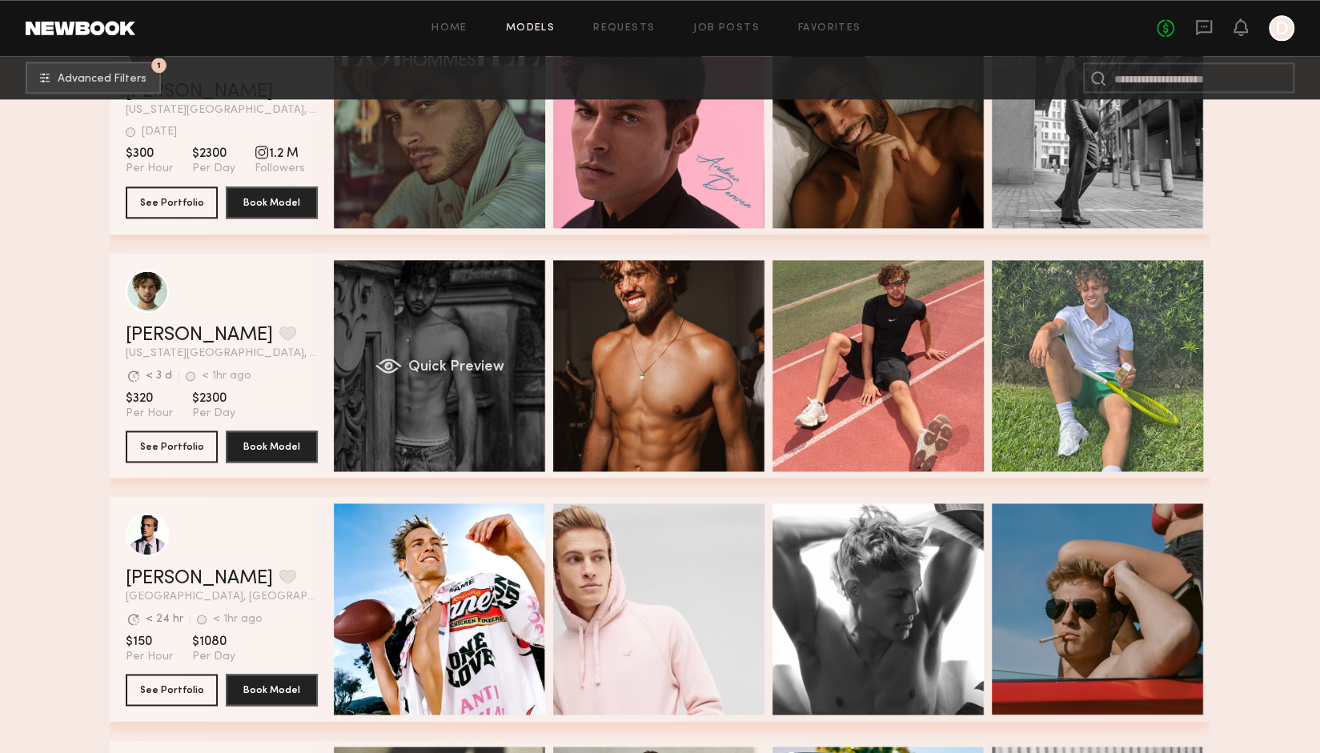
click at [477, 360] on div "Quick Preview" at bounding box center [439, 365] width 211 height 211
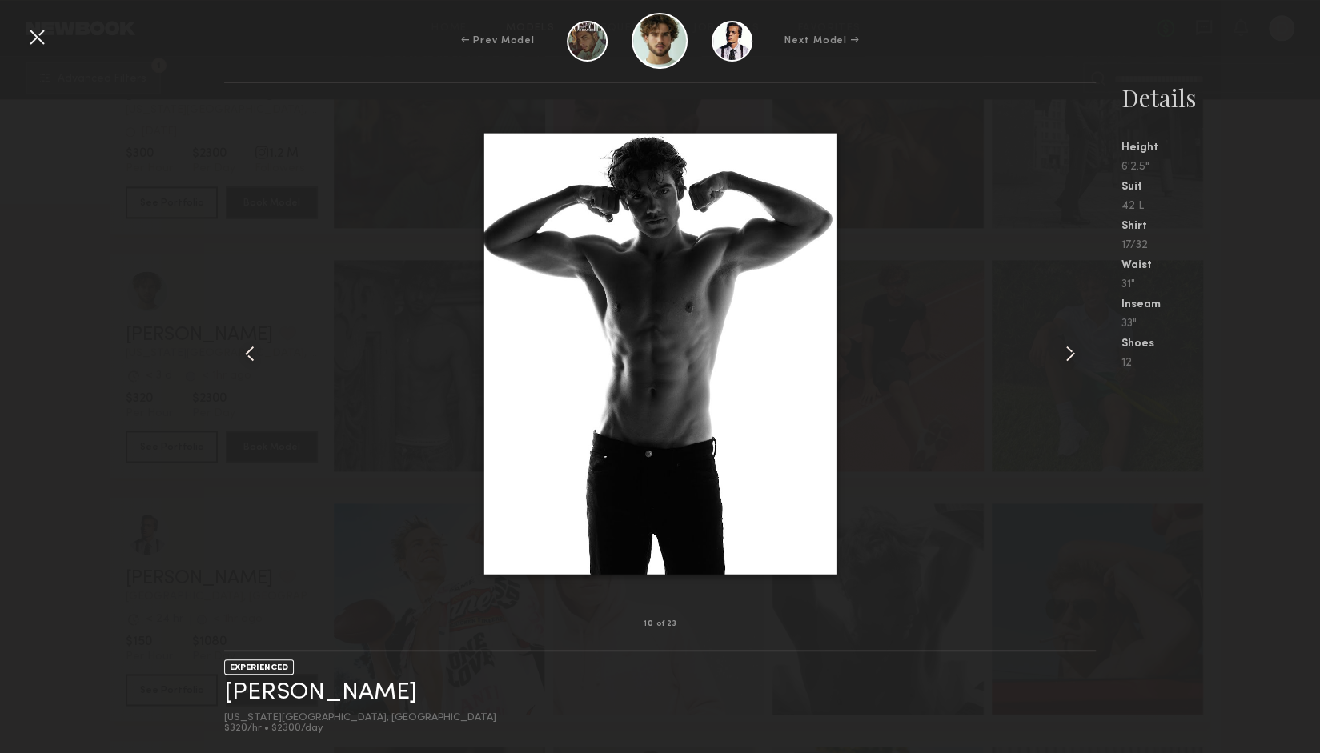
click at [33, 36] on div at bounding box center [37, 37] width 26 height 26
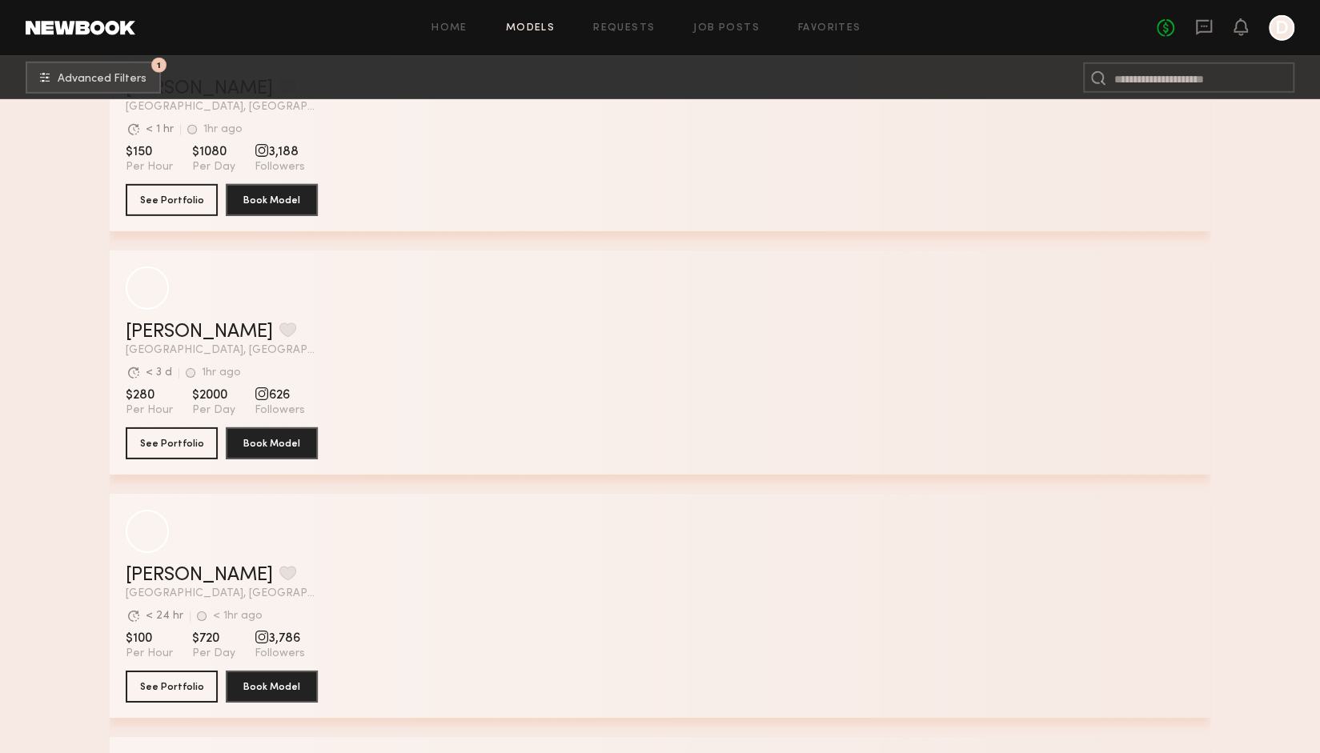
scroll to position [11077, 0]
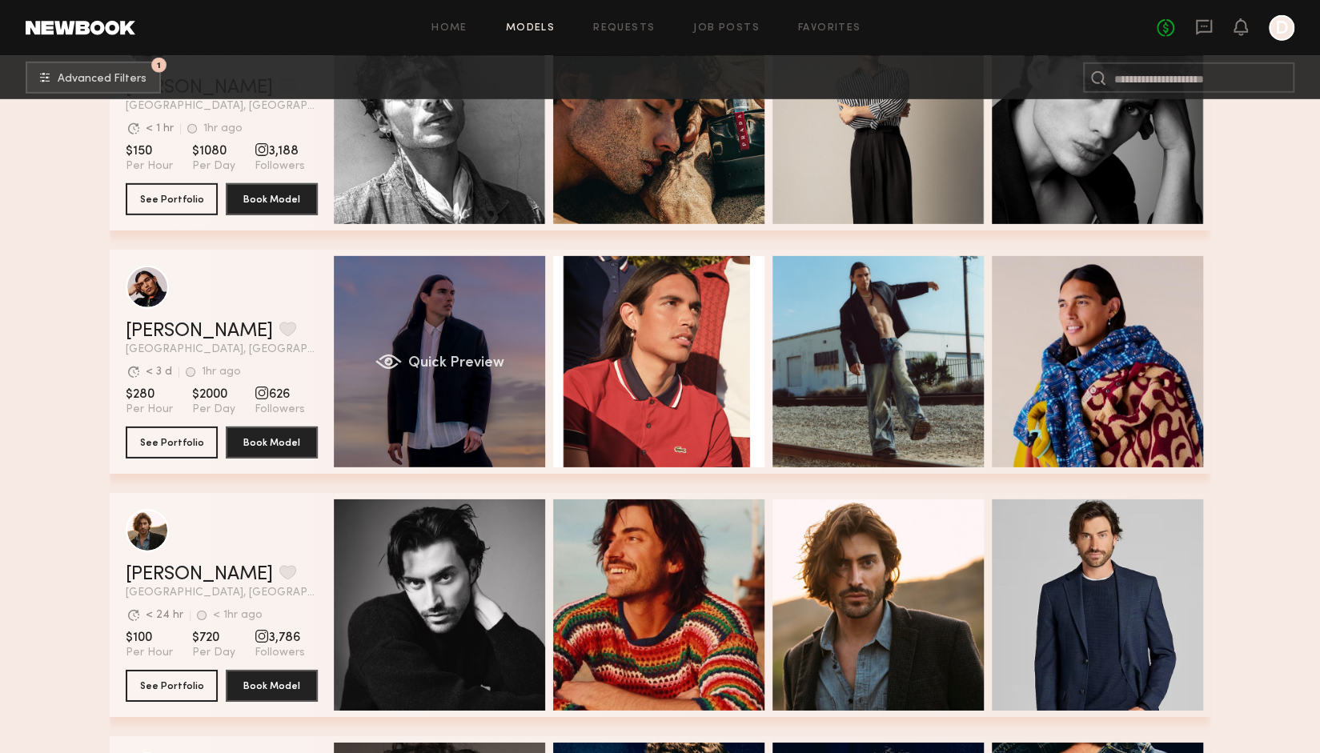
click at [464, 365] on span "Quick Preview" at bounding box center [456, 363] width 96 height 14
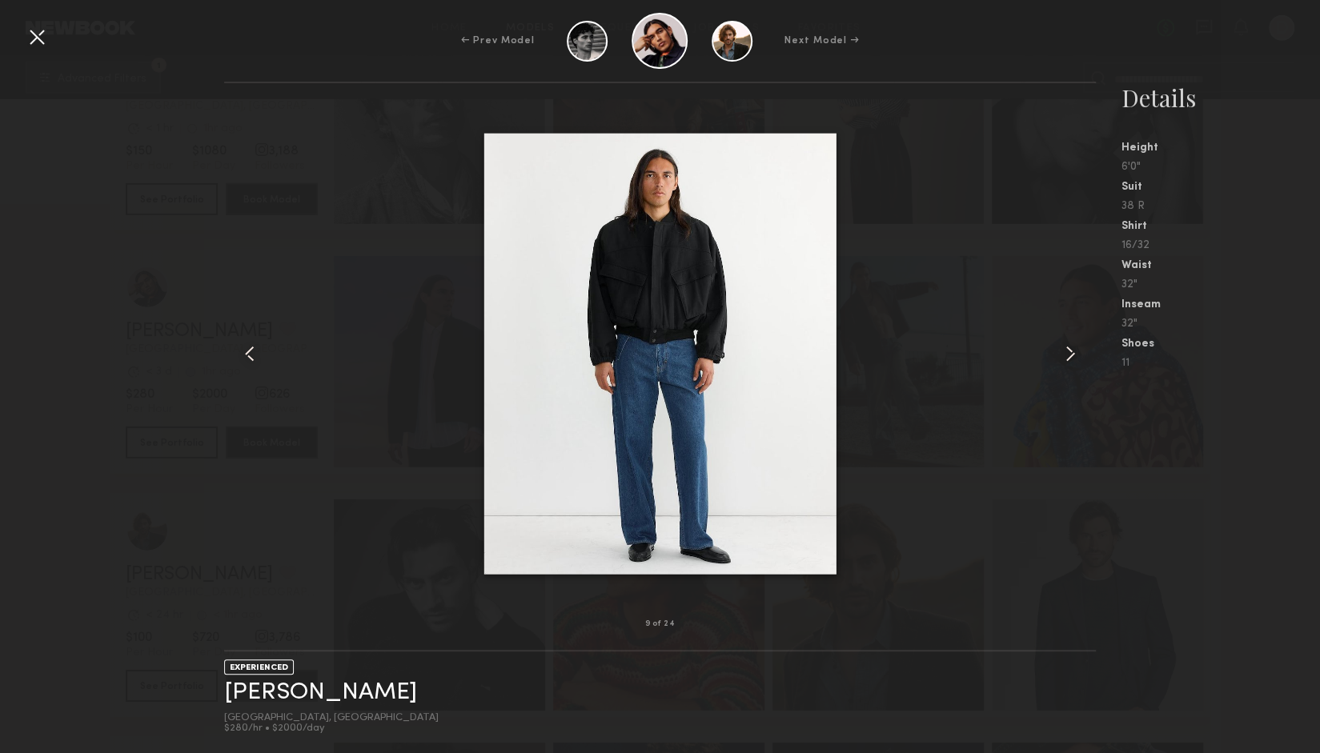
click at [402, 355] on div at bounding box center [659, 354] width 871 height 490
click at [45, 45] on div at bounding box center [37, 37] width 26 height 26
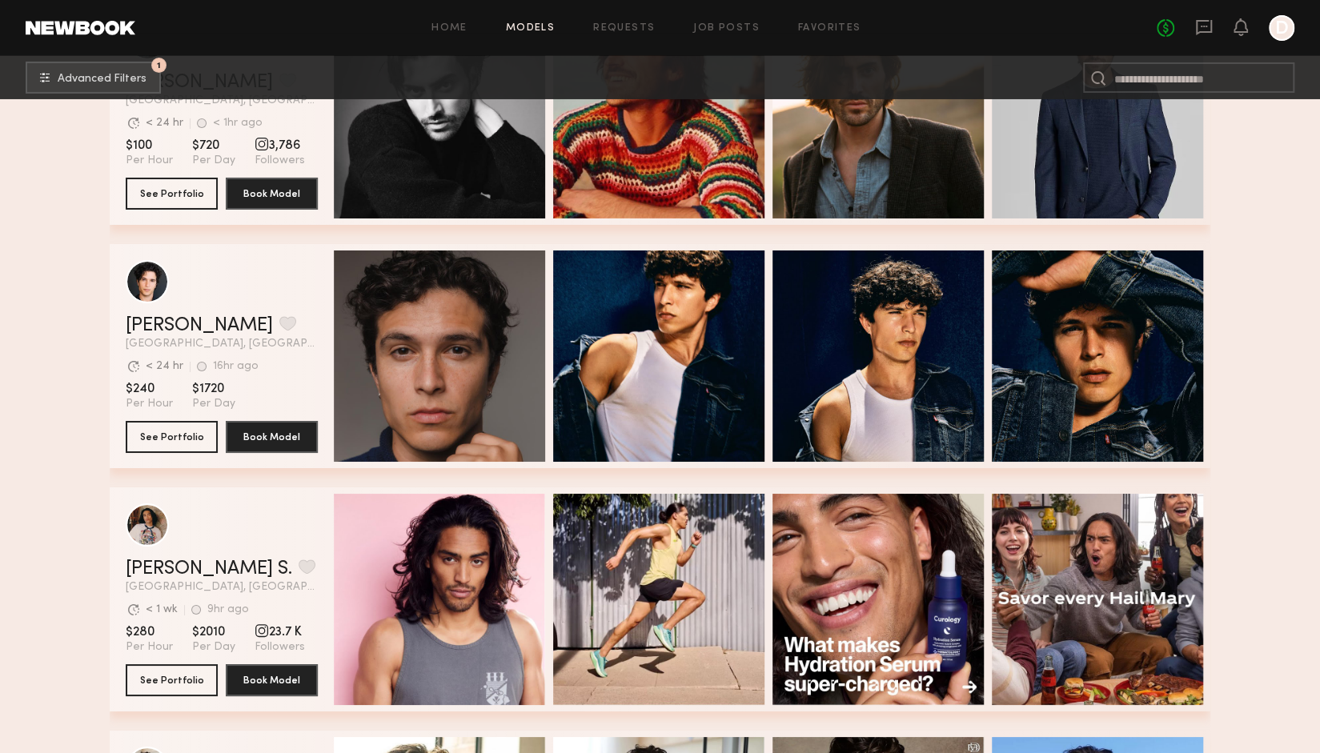
scroll to position [11843, 0]
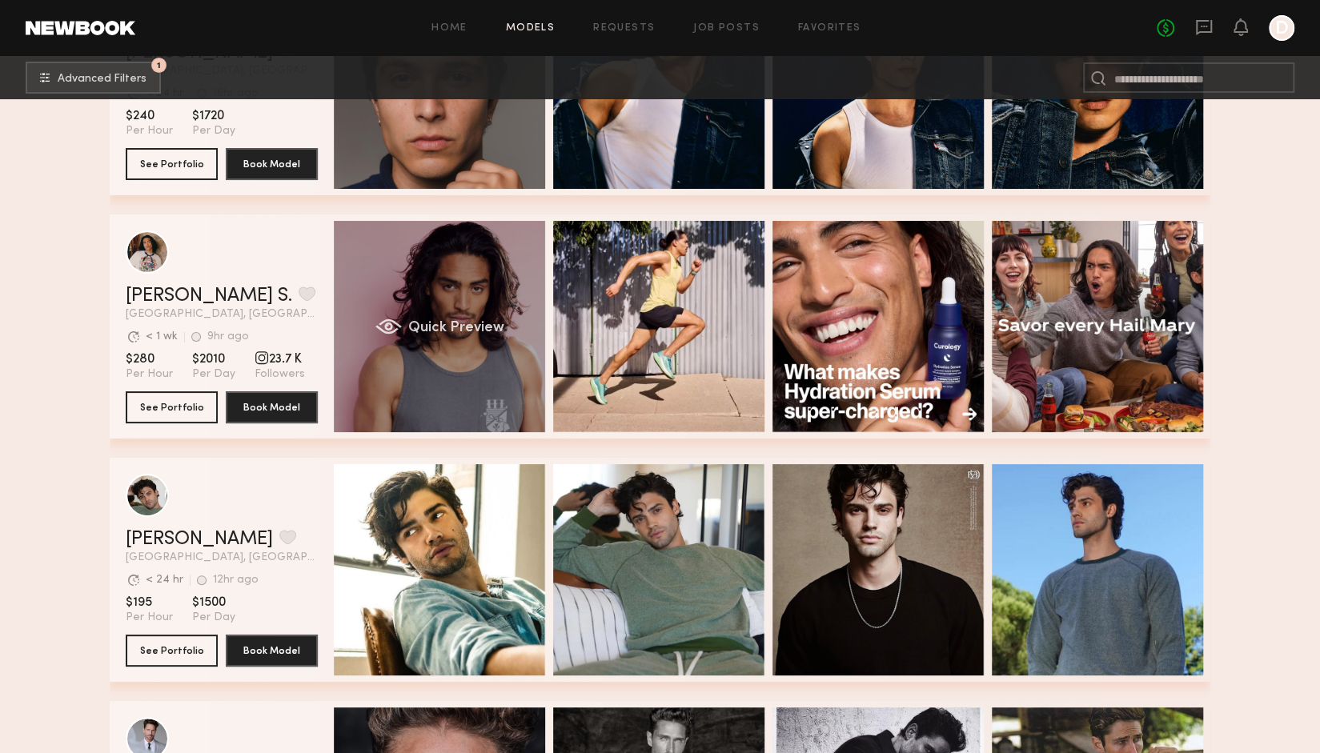
click at [432, 281] on div "Quick Preview" at bounding box center [439, 326] width 211 height 211
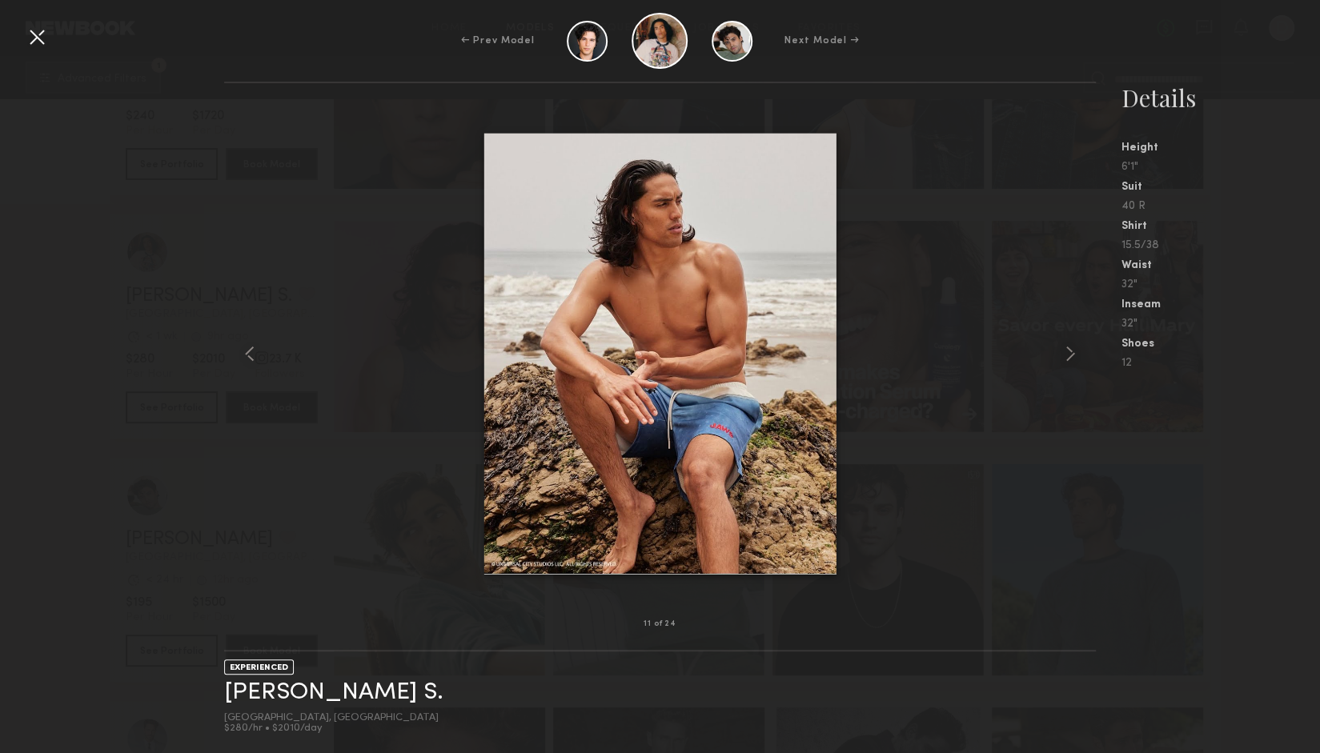
click at [403, 376] on div at bounding box center [659, 354] width 871 height 490
click at [25, 28] on div at bounding box center [37, 37] width 26 height 26
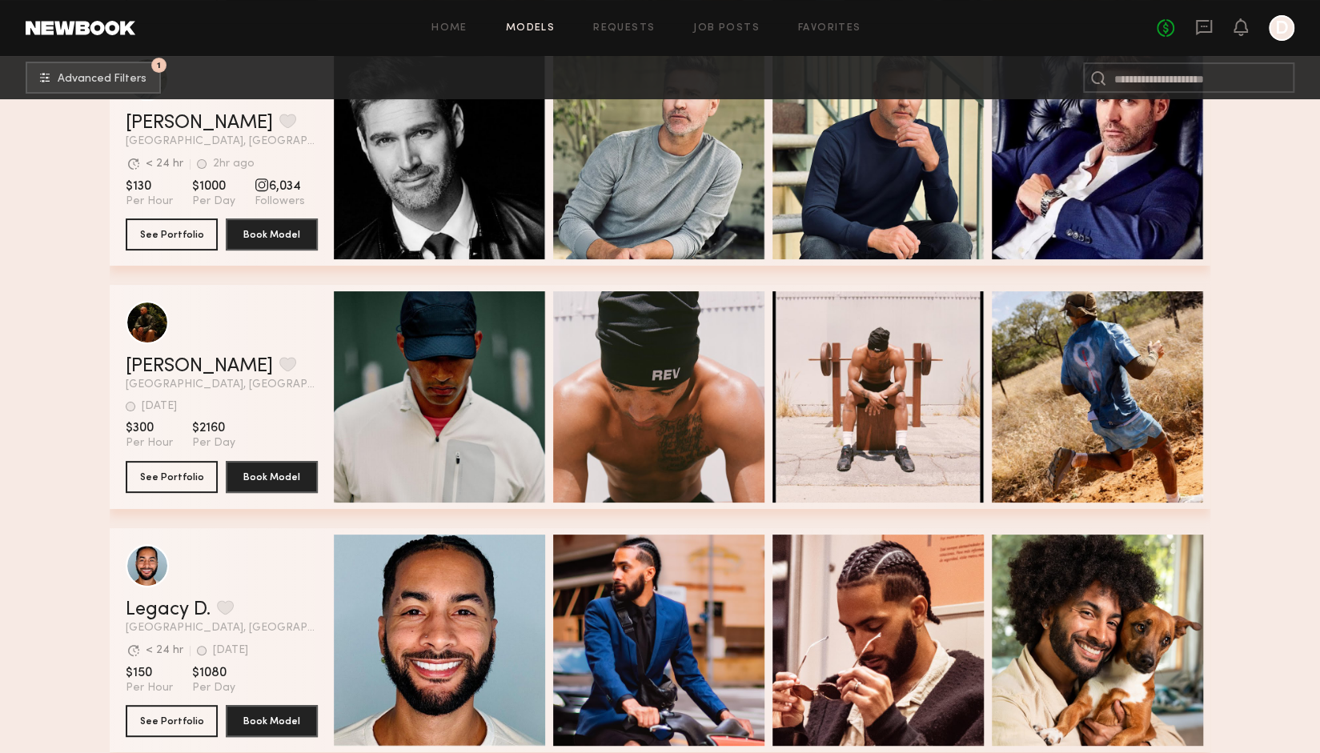
scroll to position [15960, 0]
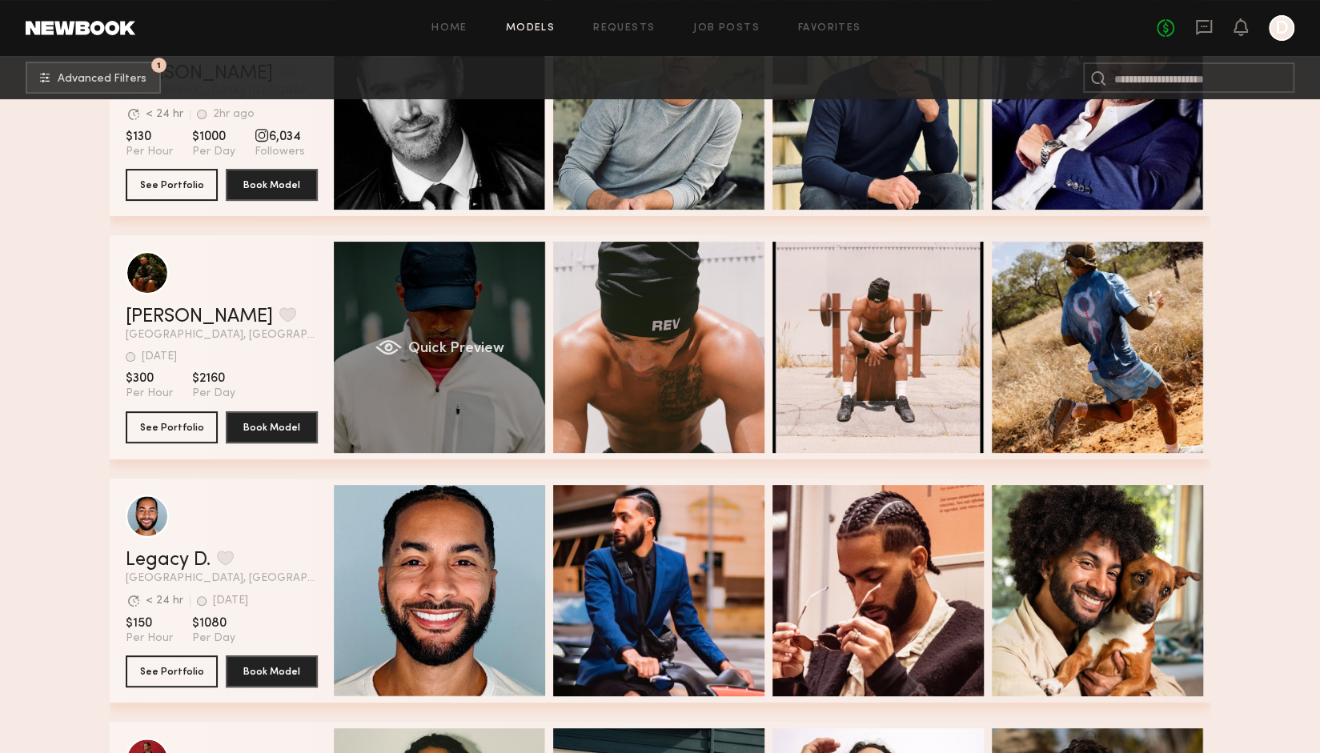
click at [405, 311] on div "Quick Preview" at bounding box center [439, 347] width 211 height 211
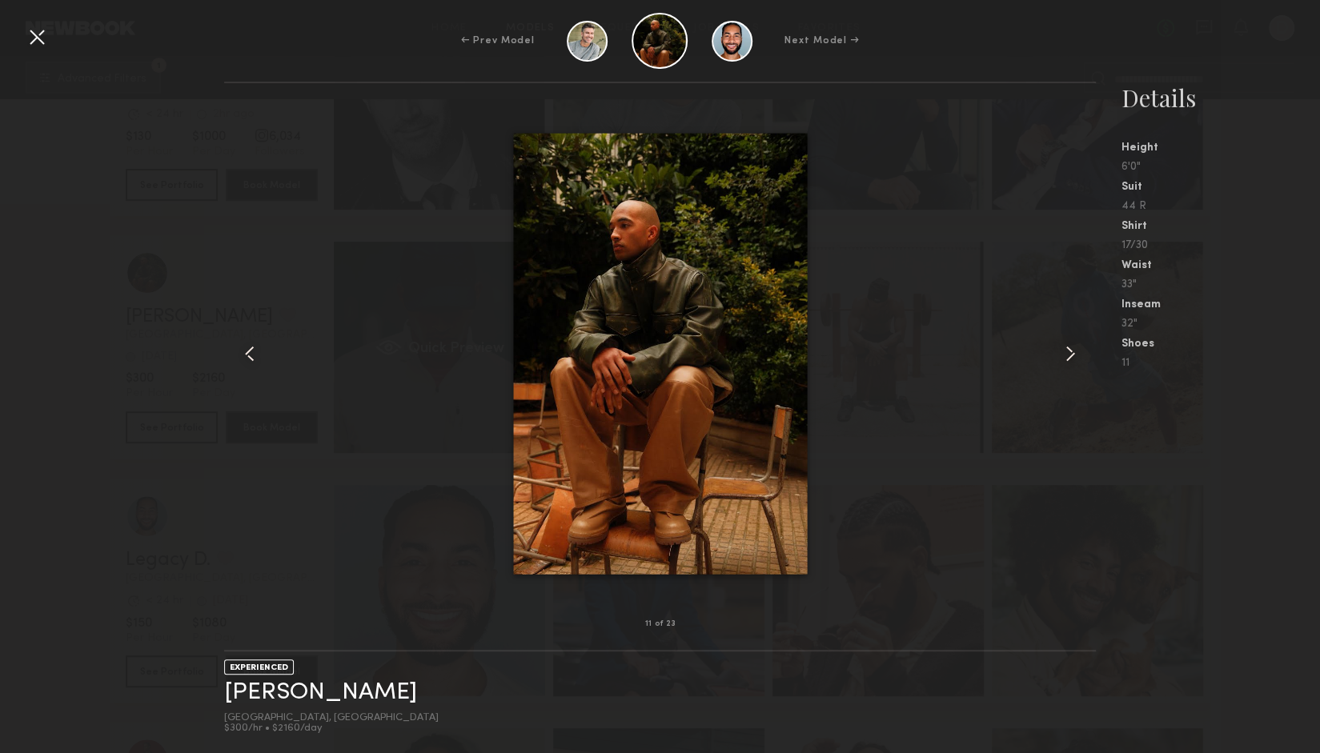
click at [405, 311] on div at bounding box center [659, 354] width 871 height 490
click at [24, 36] on div at bounding box center [37, 37] width 26 height 26
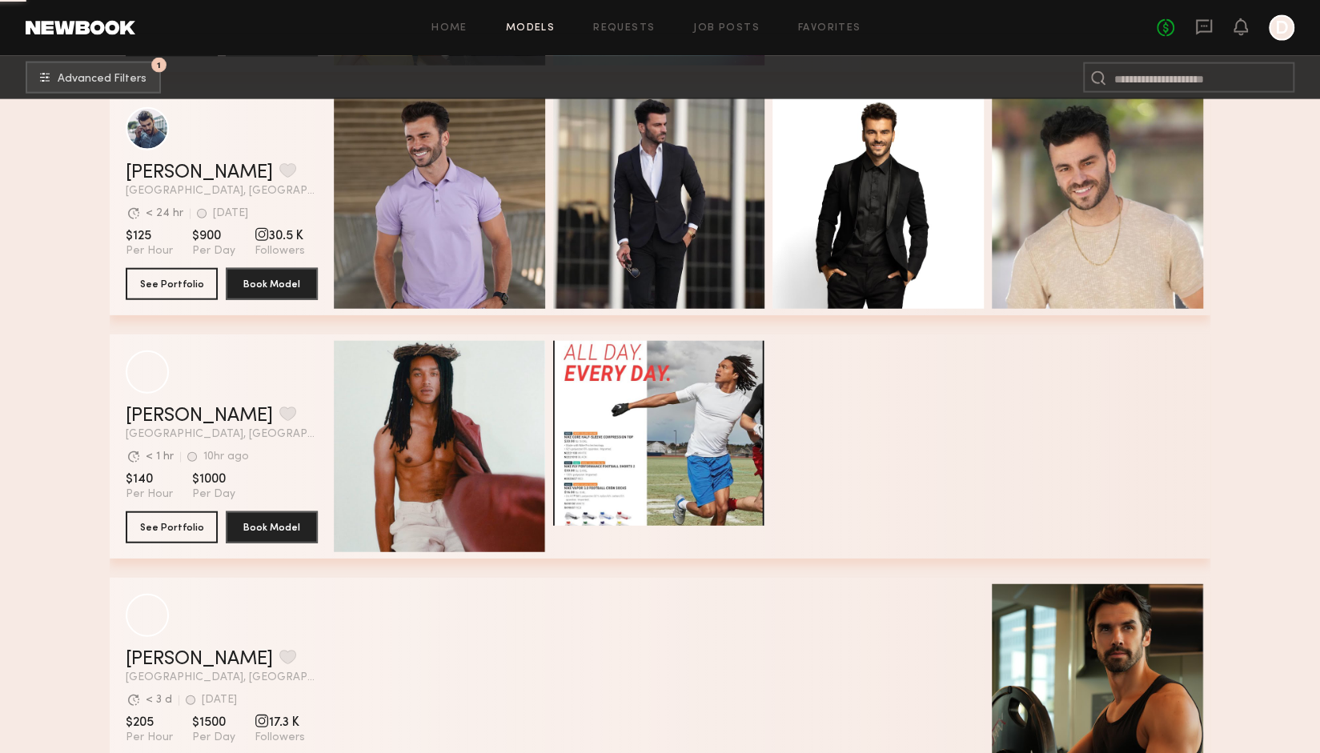
scroll to position [22372, 0]
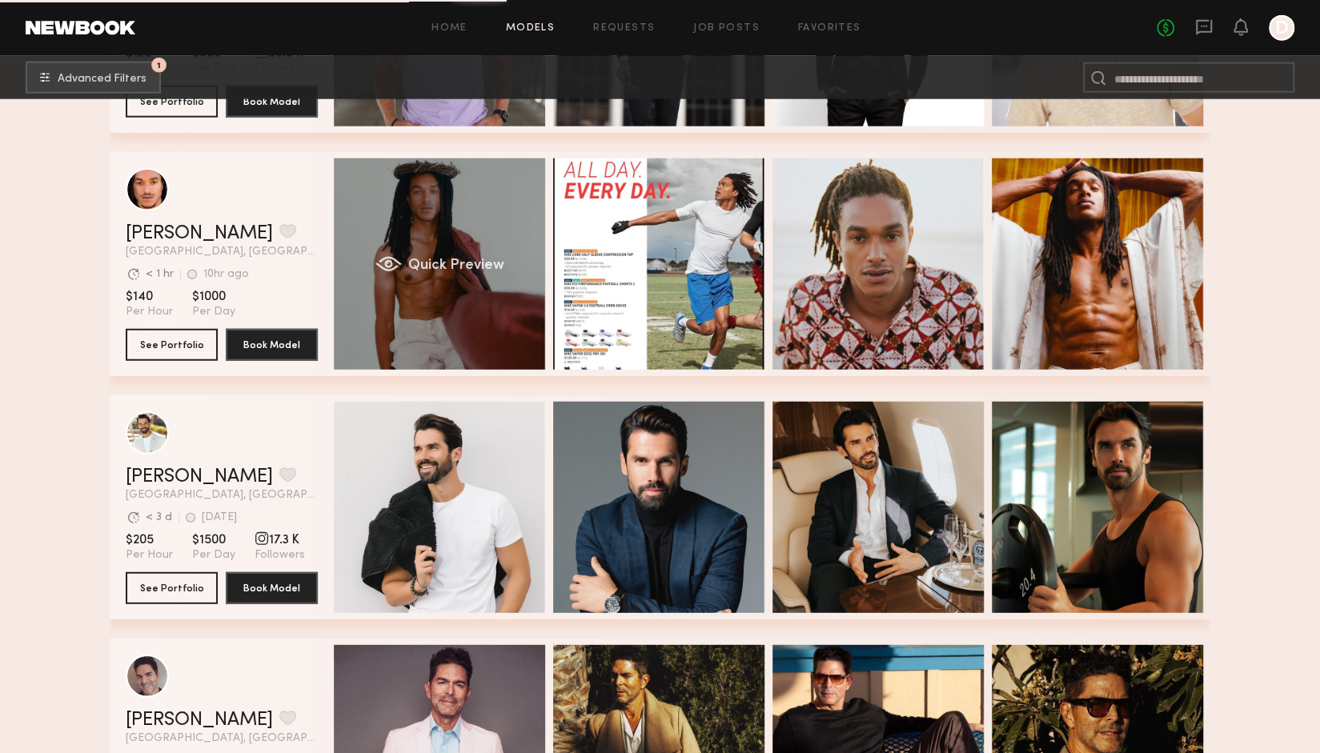
click at [447, 239] on div "Quick Preview" at bounding box center [439, 264] width 211 height 211
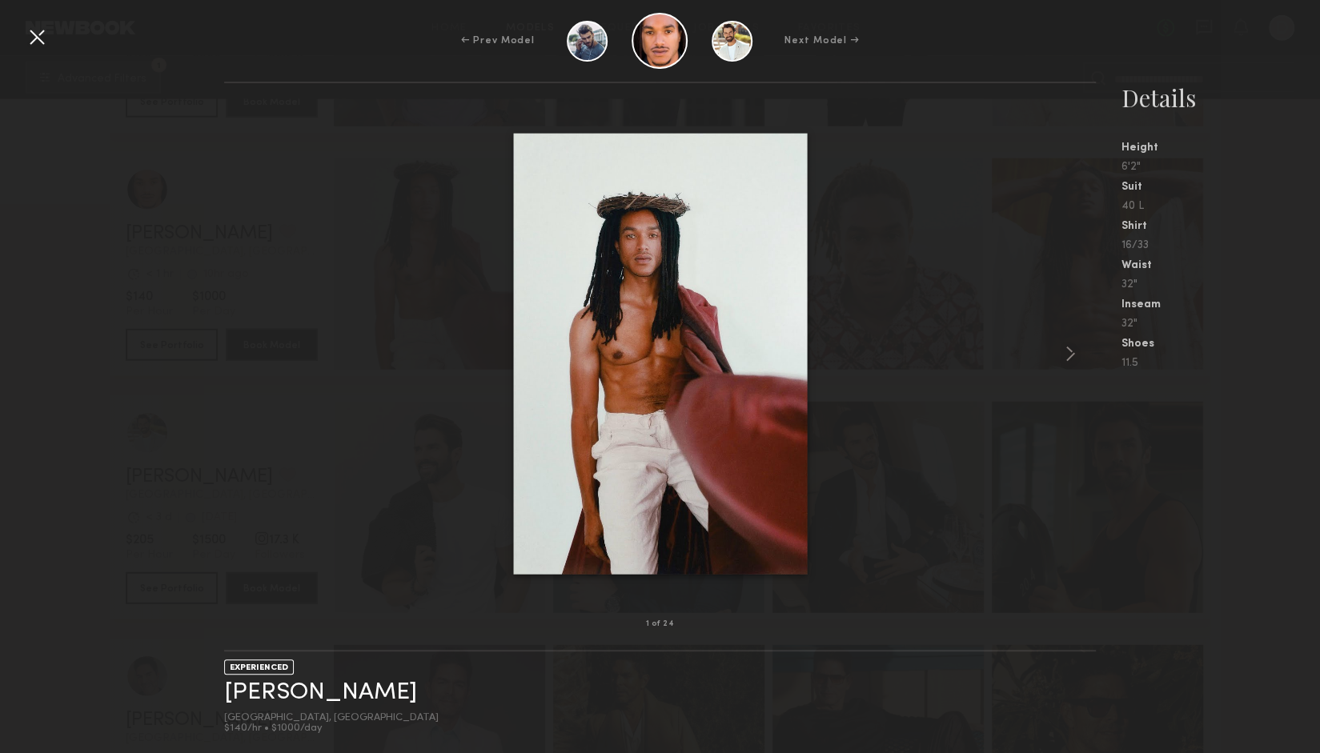
click at [319, 297] on div at bounding box center [659, 354] width 871 height 490
click at [172, 243] on div "1 of 24 EXPERIENCED [PERSON_NAME] [GEOGRAPHIC_DATA], [GEOGRAPHIC_DATA] $140/hr …" at bounding box center [660, 418] width 1320 height 672
click at [49, 46] on div at bounding box center [37, 37] width 26 height 26
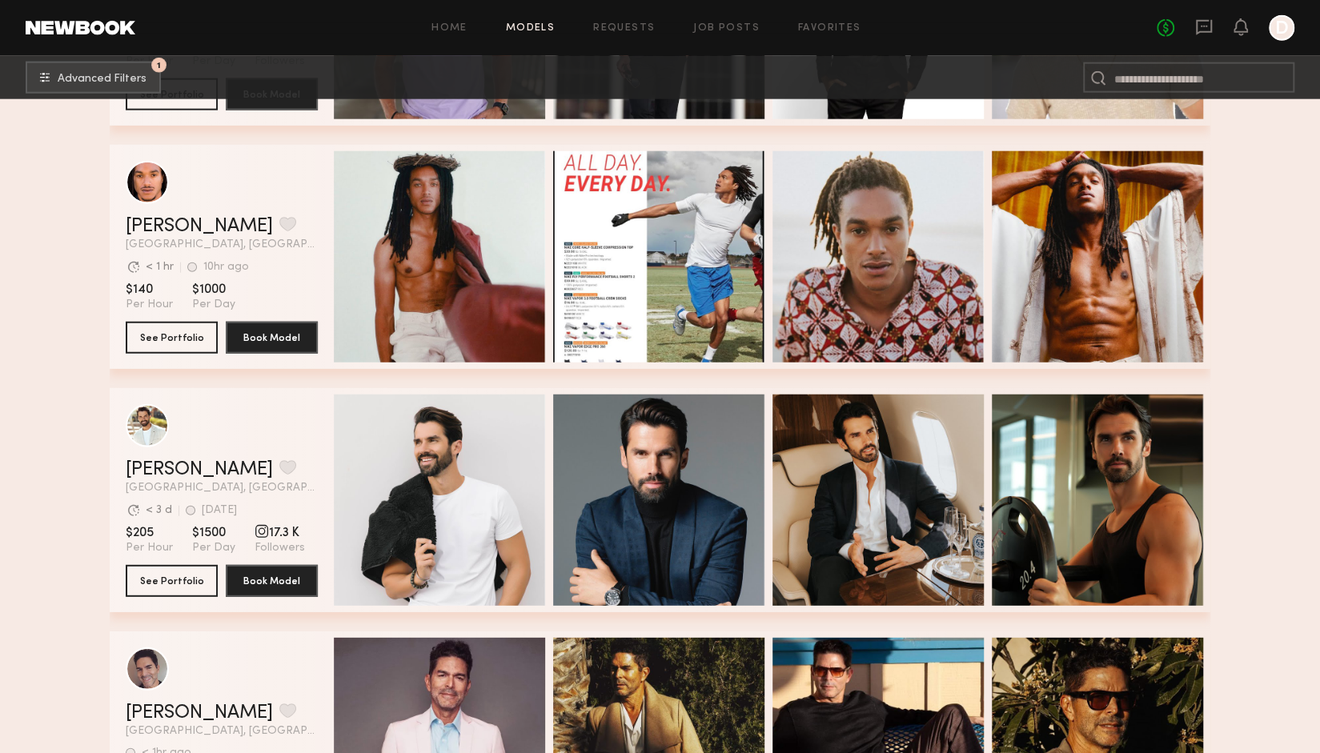
scroll to position [22317, 0]
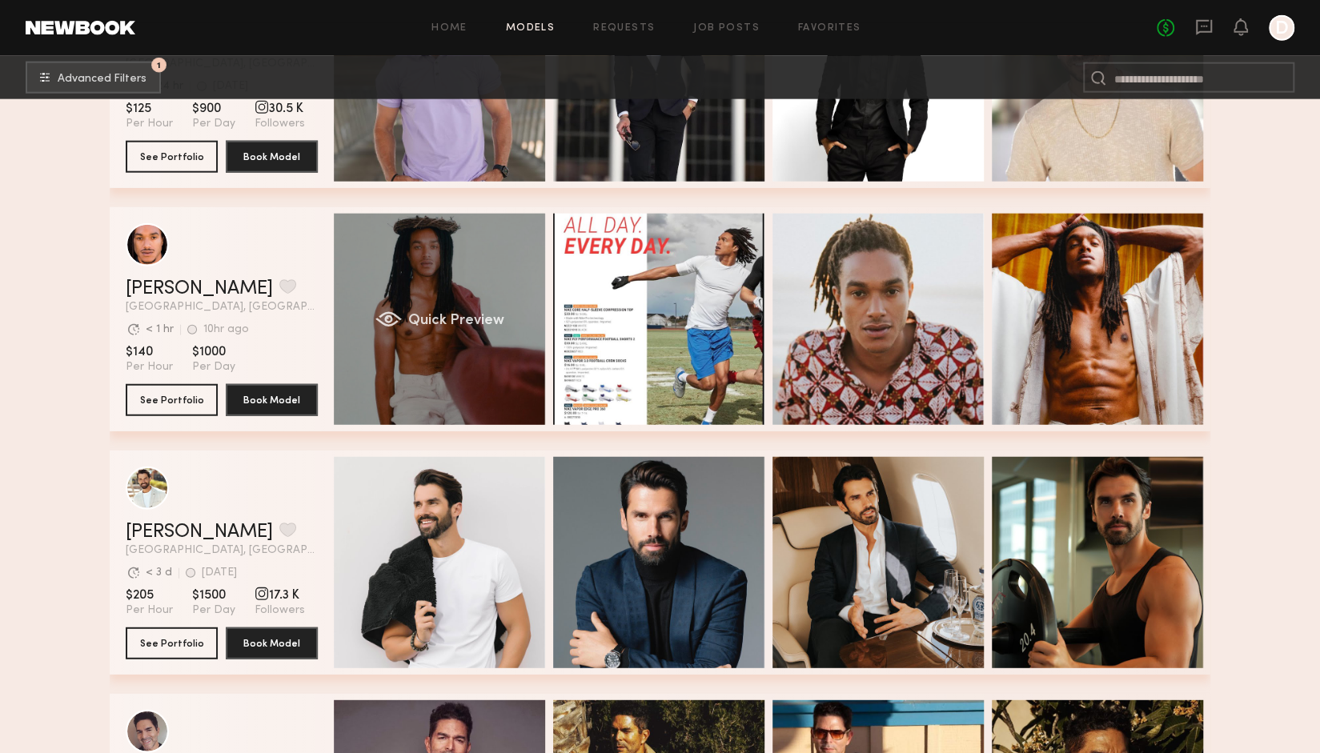
click at [466, 279] on div "Quick Preview" at bounding box center [439, 319] width 211 height 211
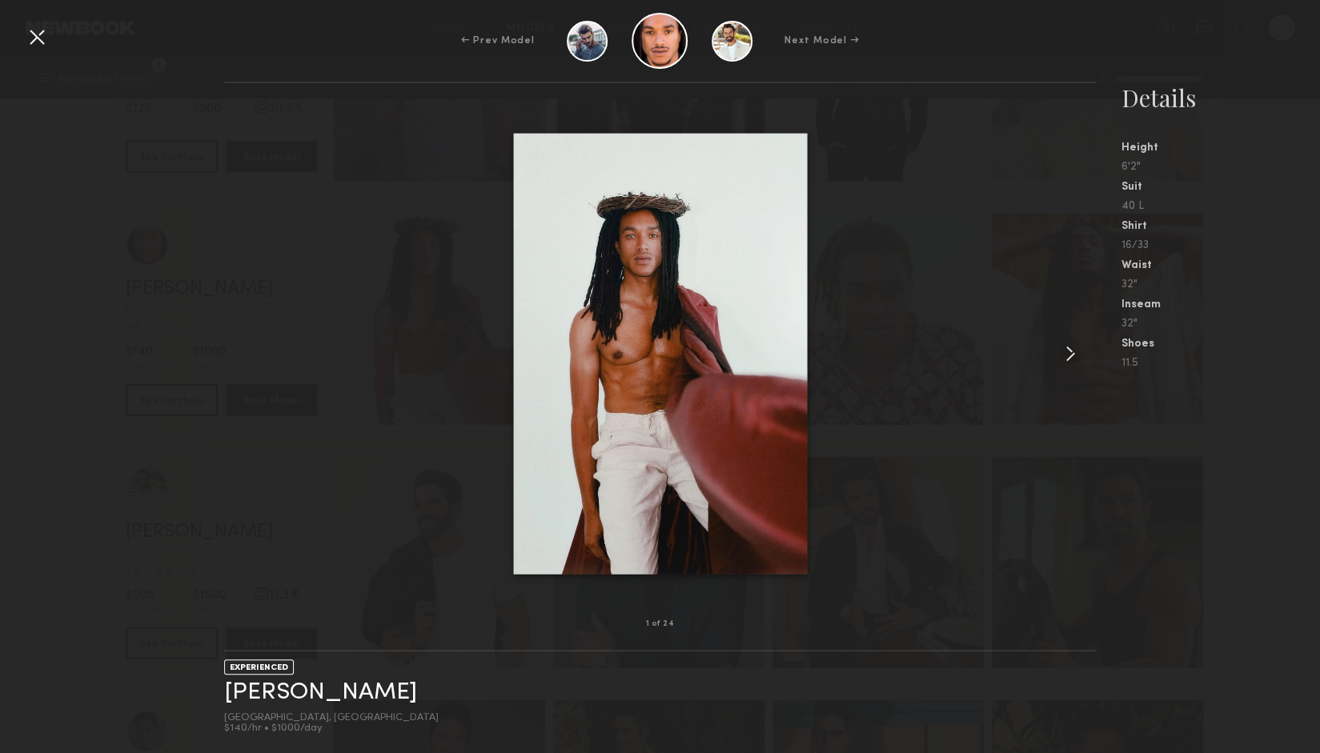
click at [1071, 351] on common-icon at bounding box center [1071, 354] width 26 height 26
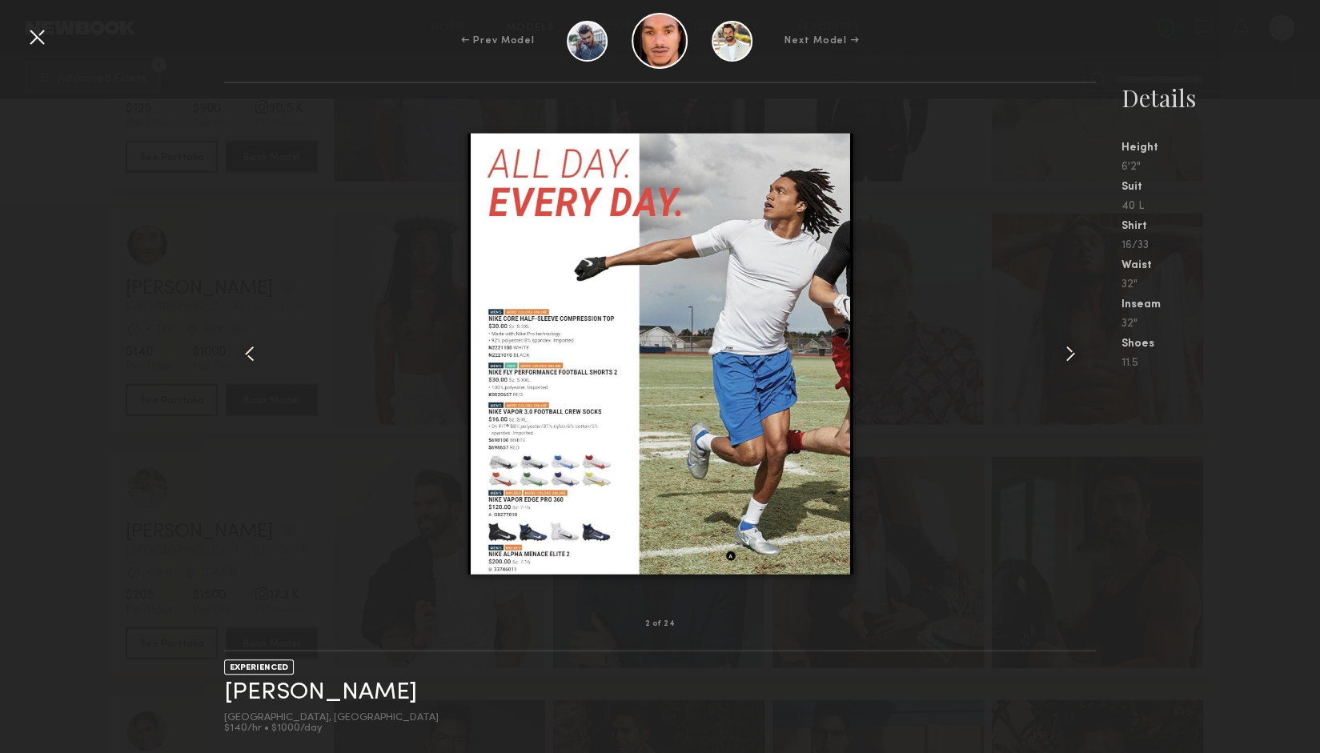
click at [1071, 351] on common-icon at bounding box center [1071, 354] width 26 height 26
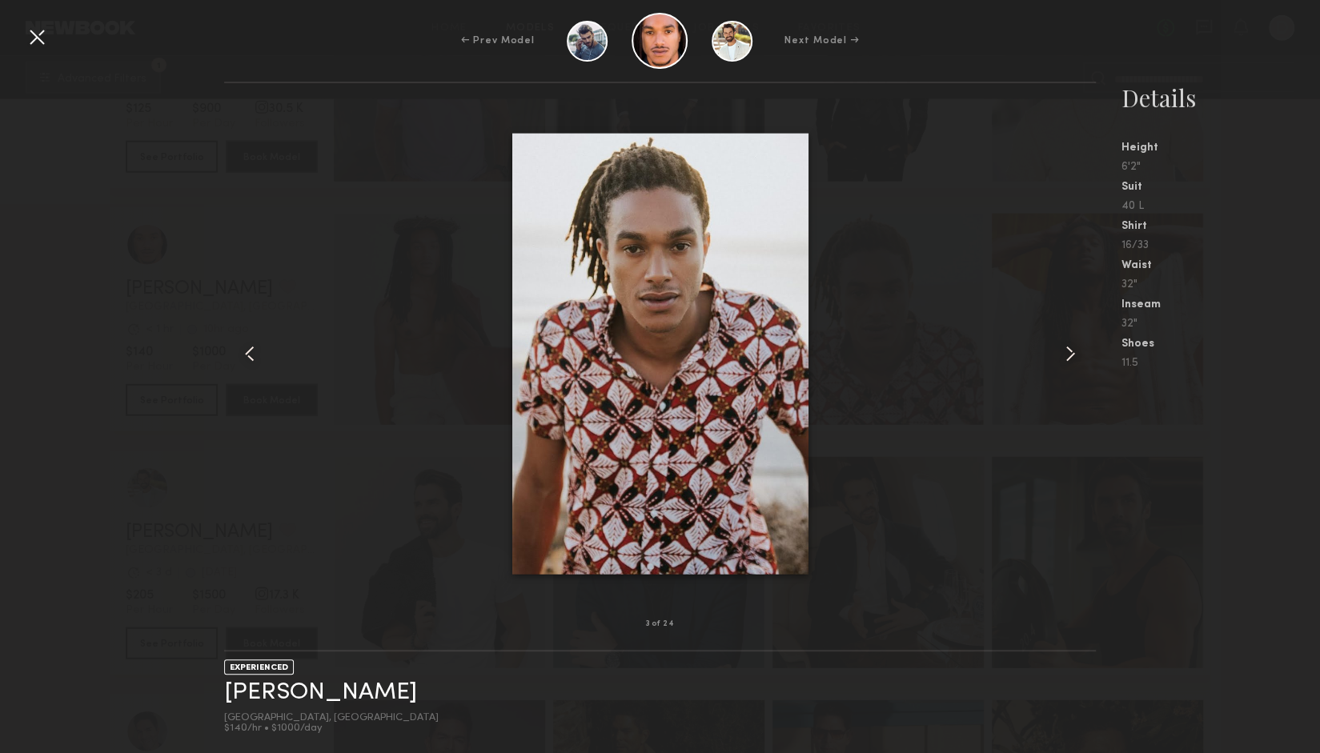
click at [1071, 351] on common-icon at bounding box center [1071, 354] width 26 height 26
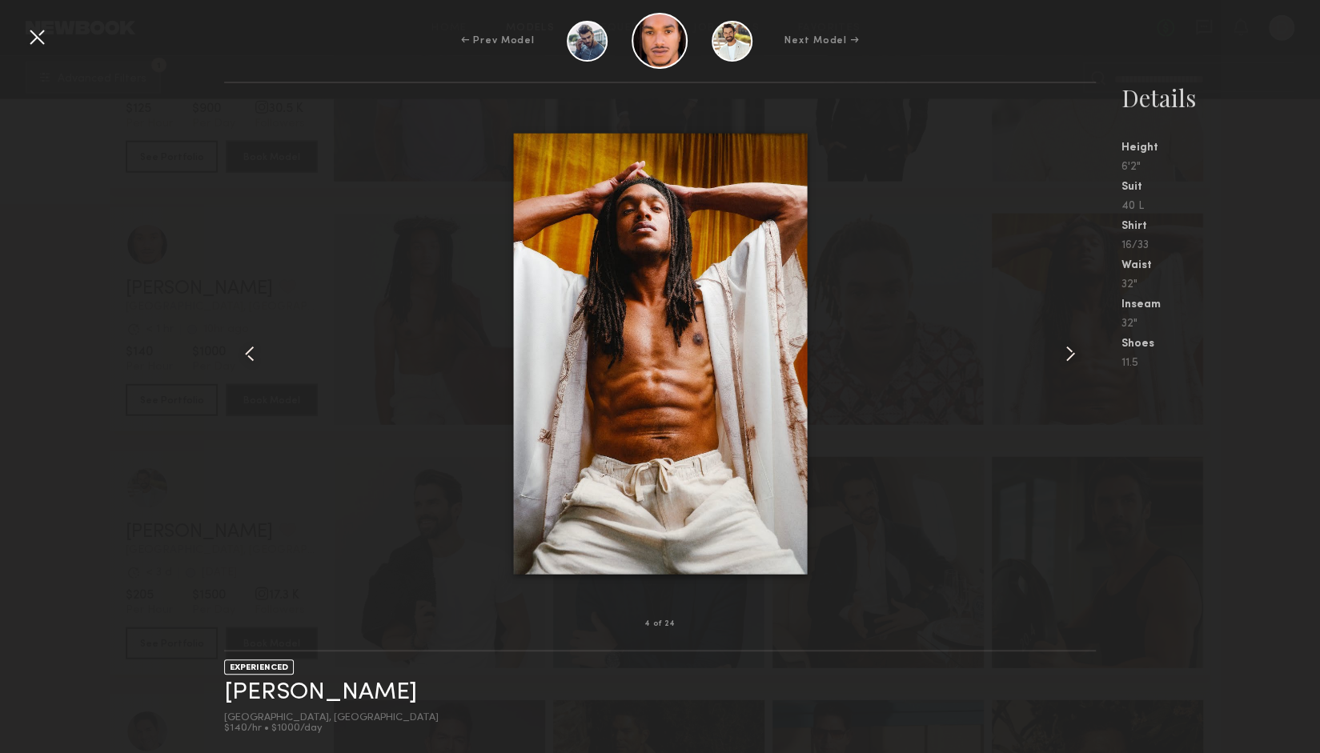
click at [1071, 351] on common-icon at bounding box center [1071, 354] width 26 height 26
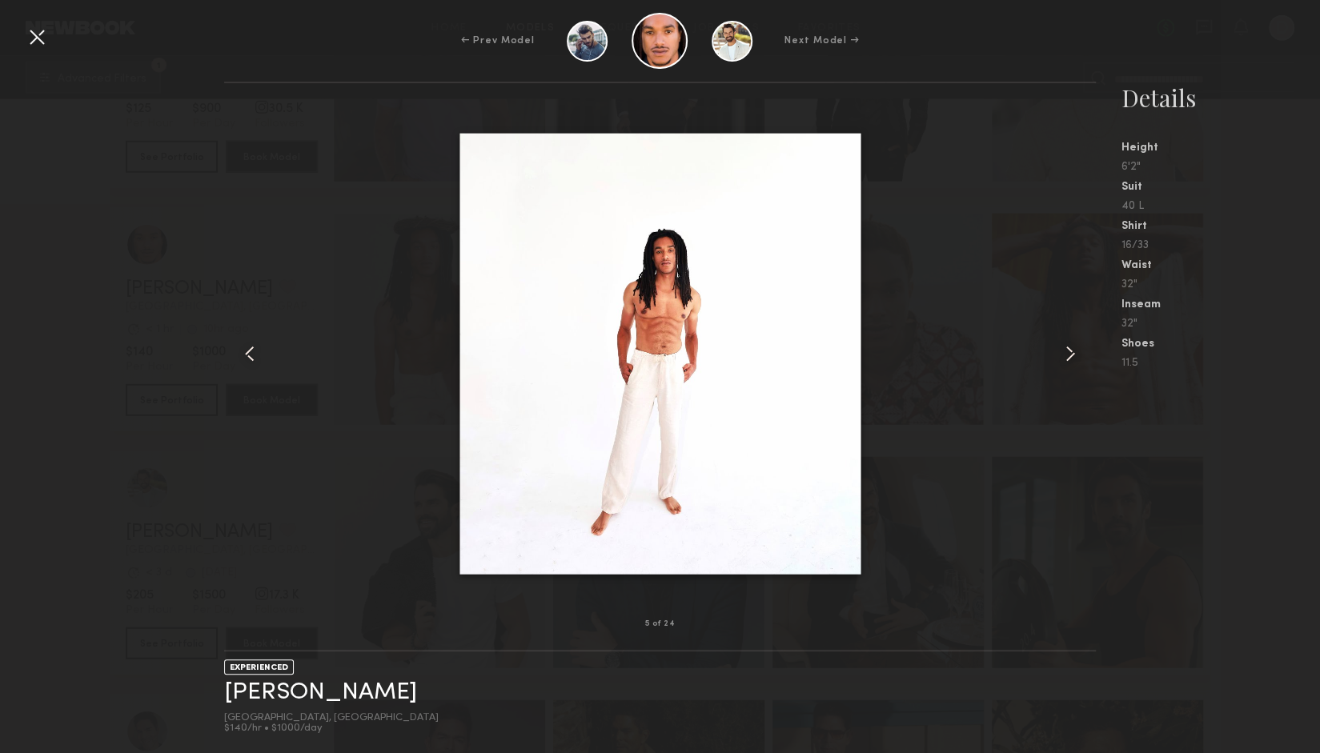
click at [1071, 351] on common-icon at bounding box center [1071, 354] width 26 height 26
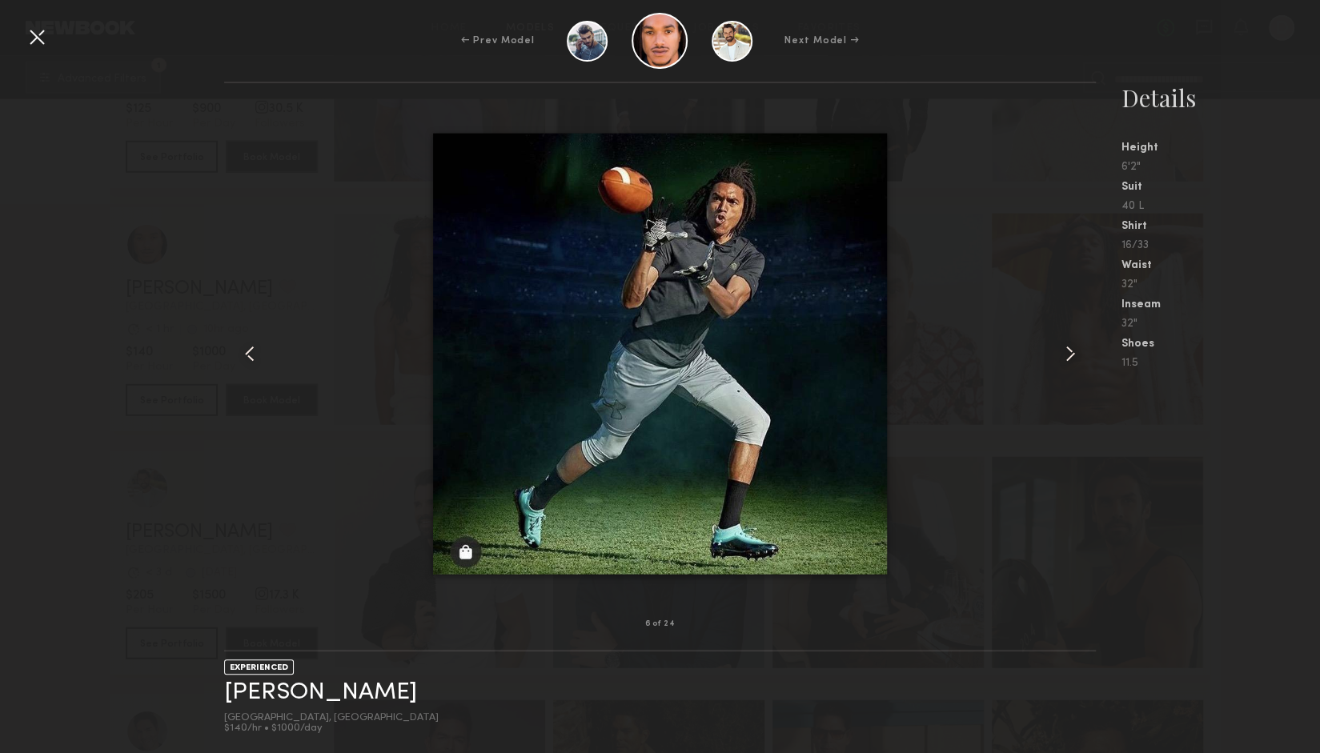
click at [1065, 353] on common-icon at bounding box center [1071, 354] width 26 height 26
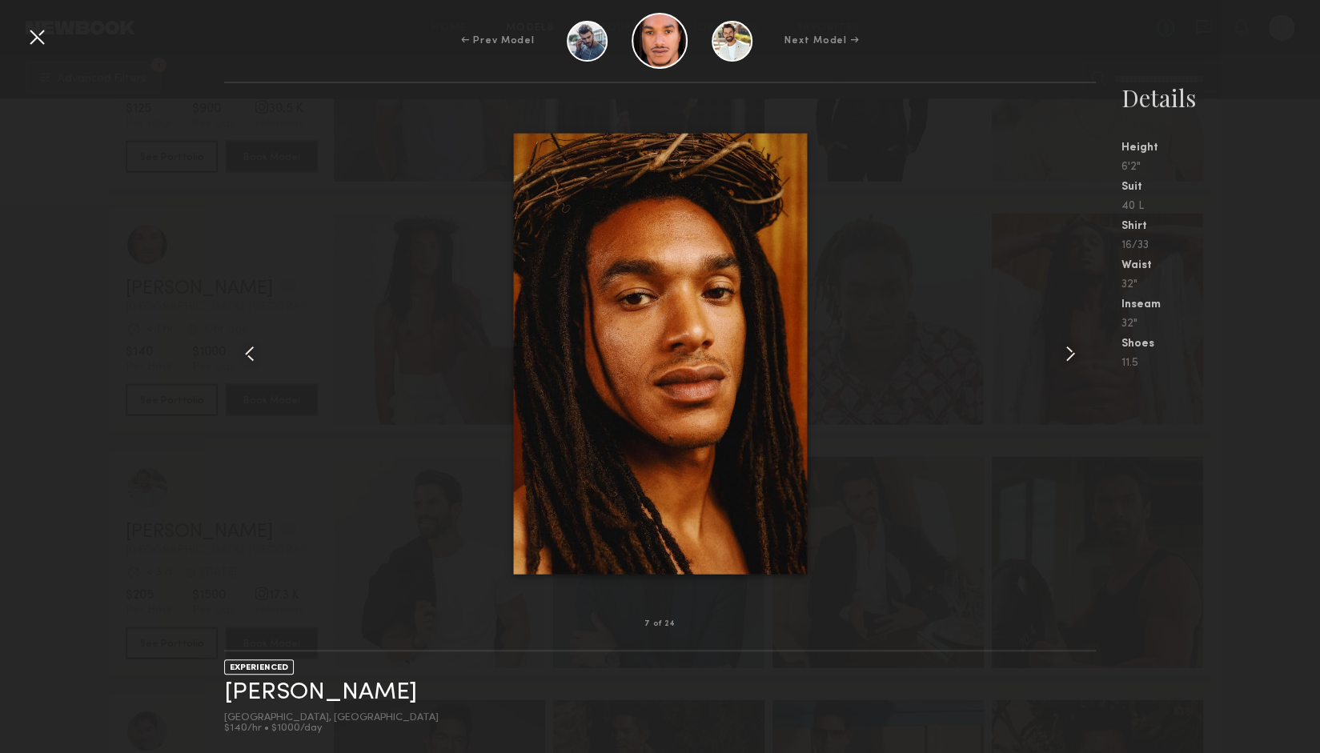
click at [50, 38] on div "← Prev Model Next Model →" at bounding box center [660, 41] width 1320 height 56
click at [24, 32] on div at bounding box center [37, 37] width 26 height 26
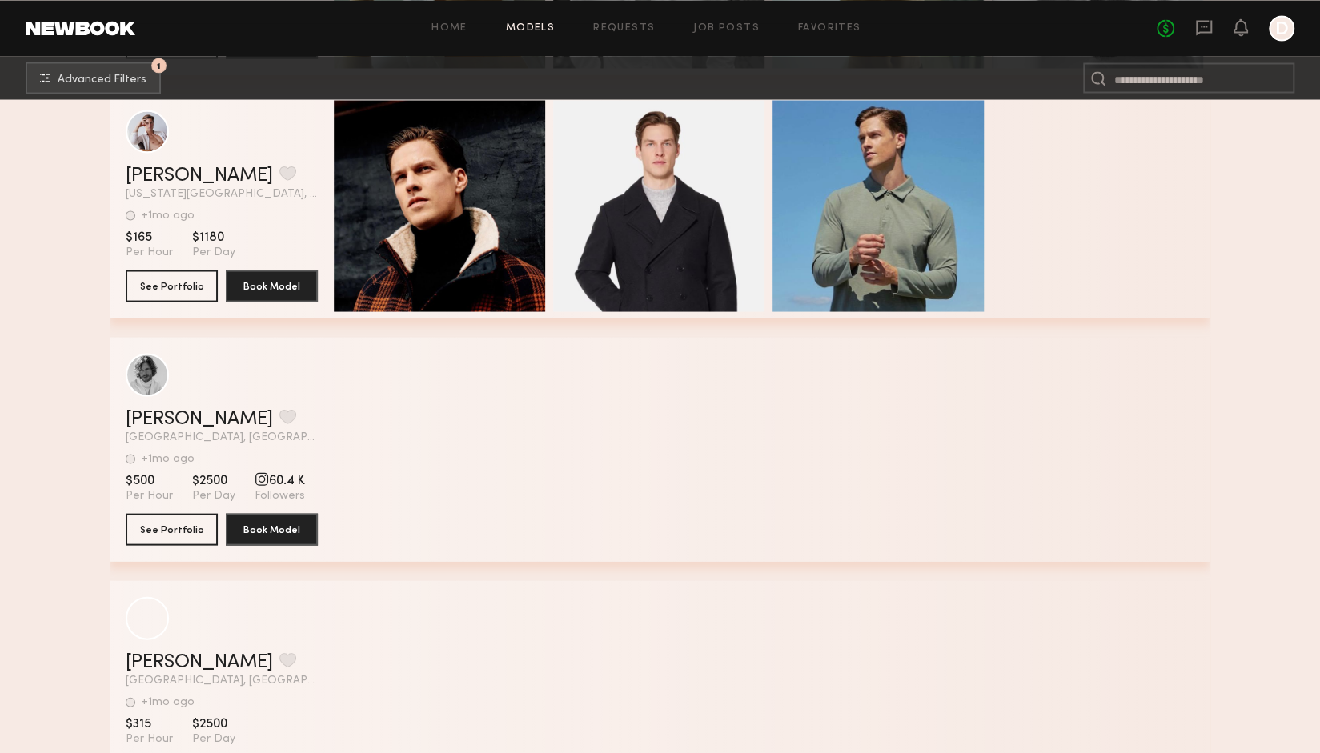
scroll to position [33628, 0]
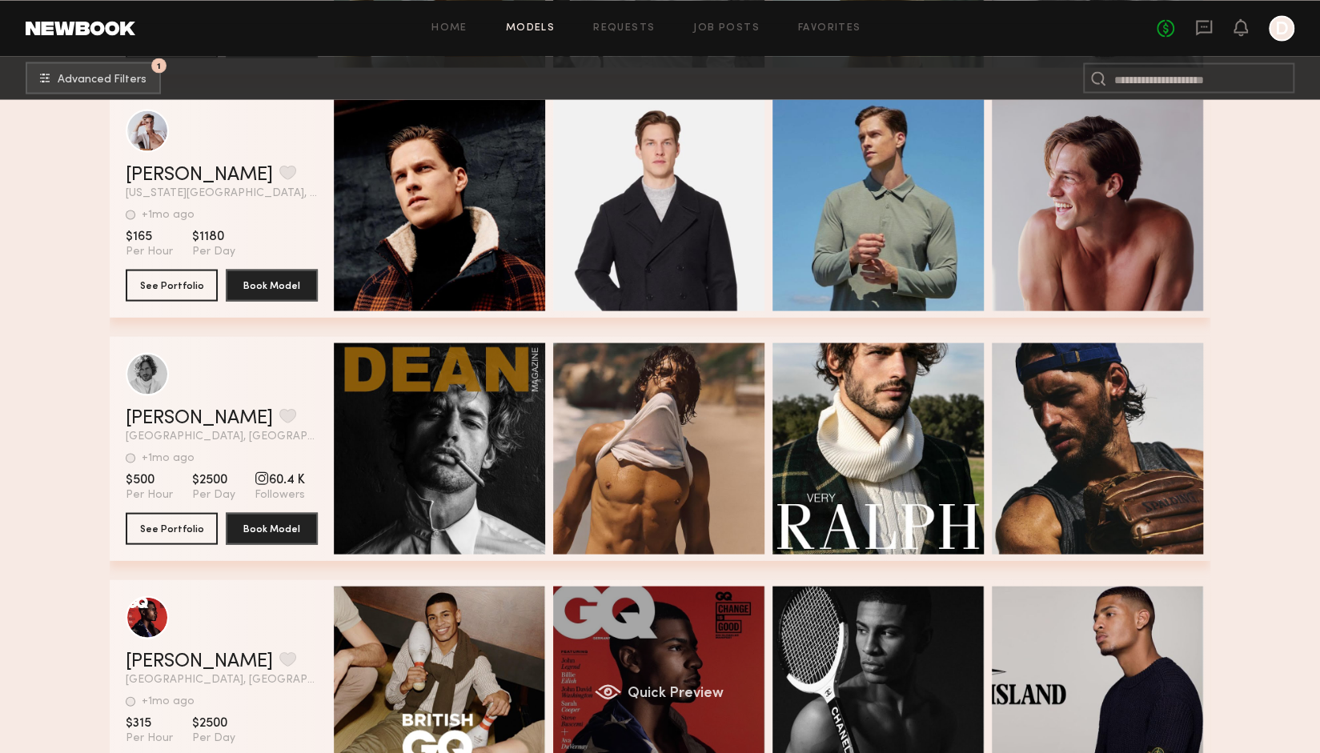
click at [582, 645] on div "Quick Preview" at bounding box center [658, 691] width 211 height 211
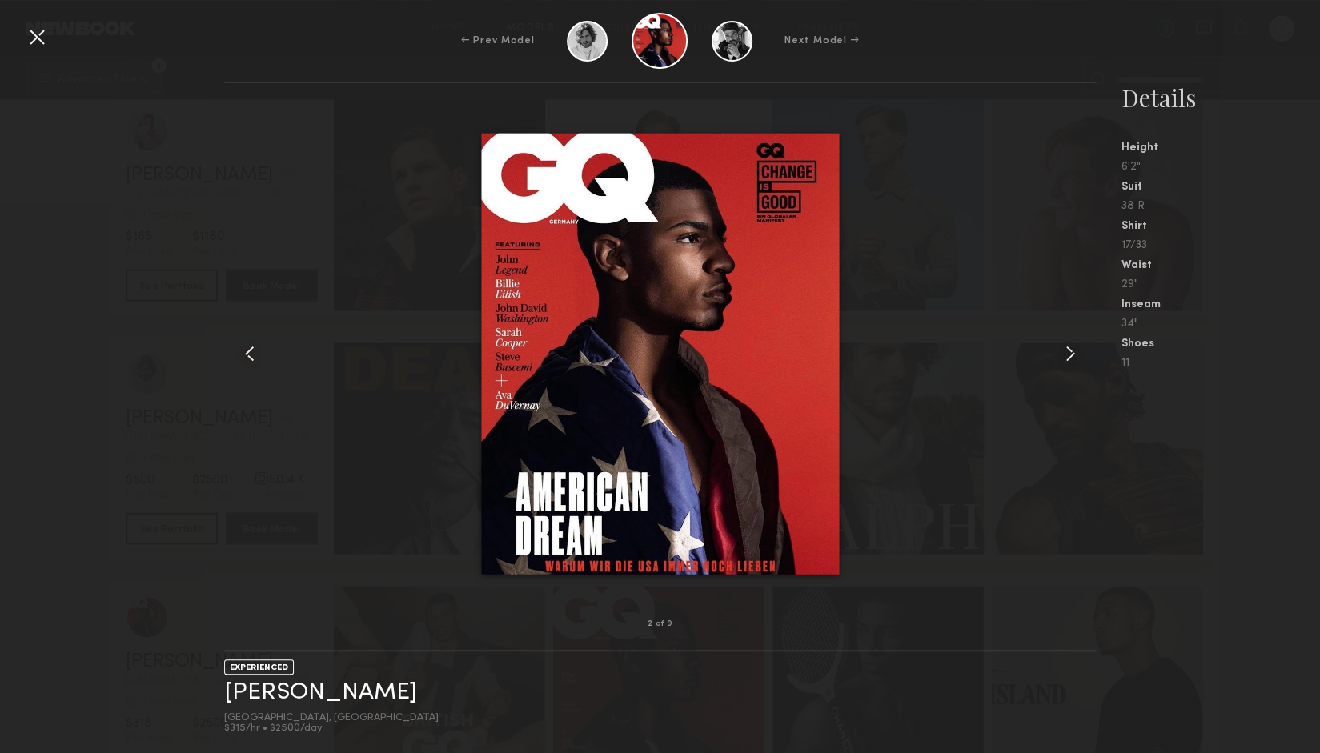
click at [30, 33] on div at bounding box center [37, 37] width 26 height 26
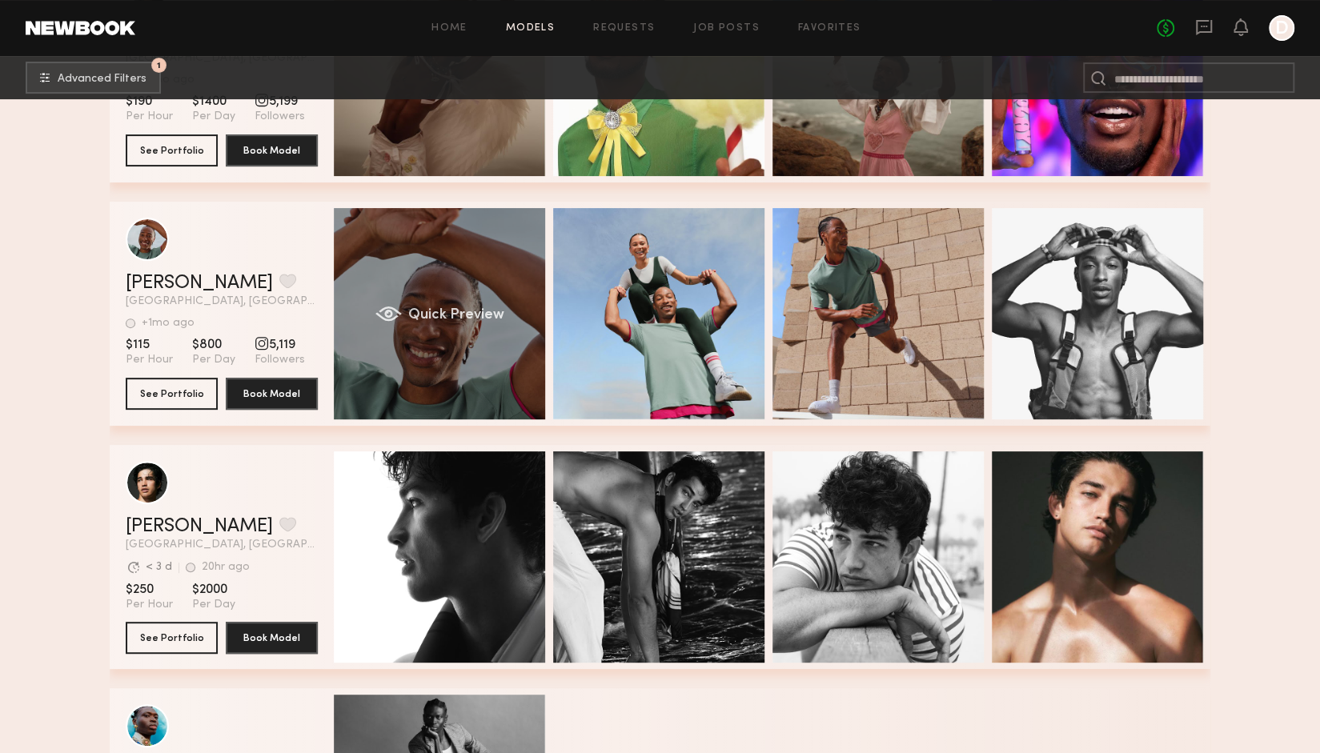
scroll to position [43929, 0]
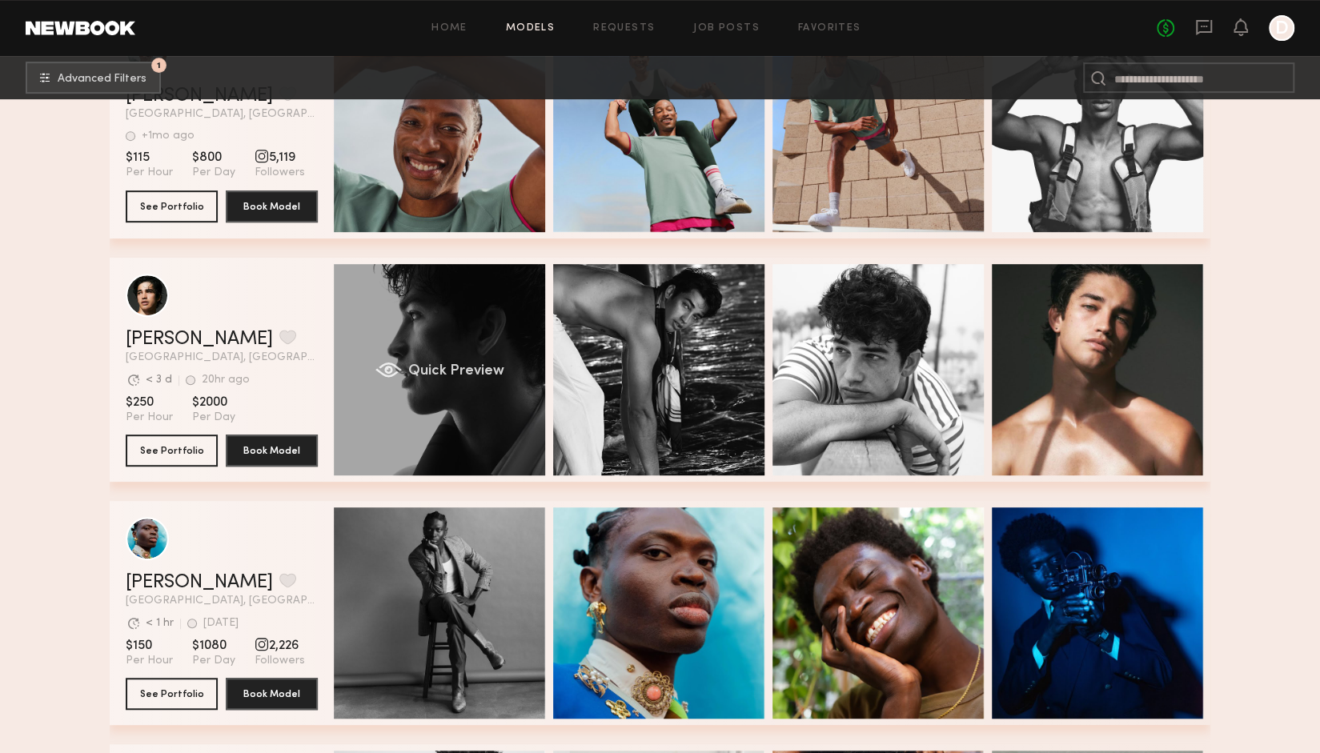
click at [499, 416] on div "Quick Preview" at bounding box center [439, 369] width 211 height 211
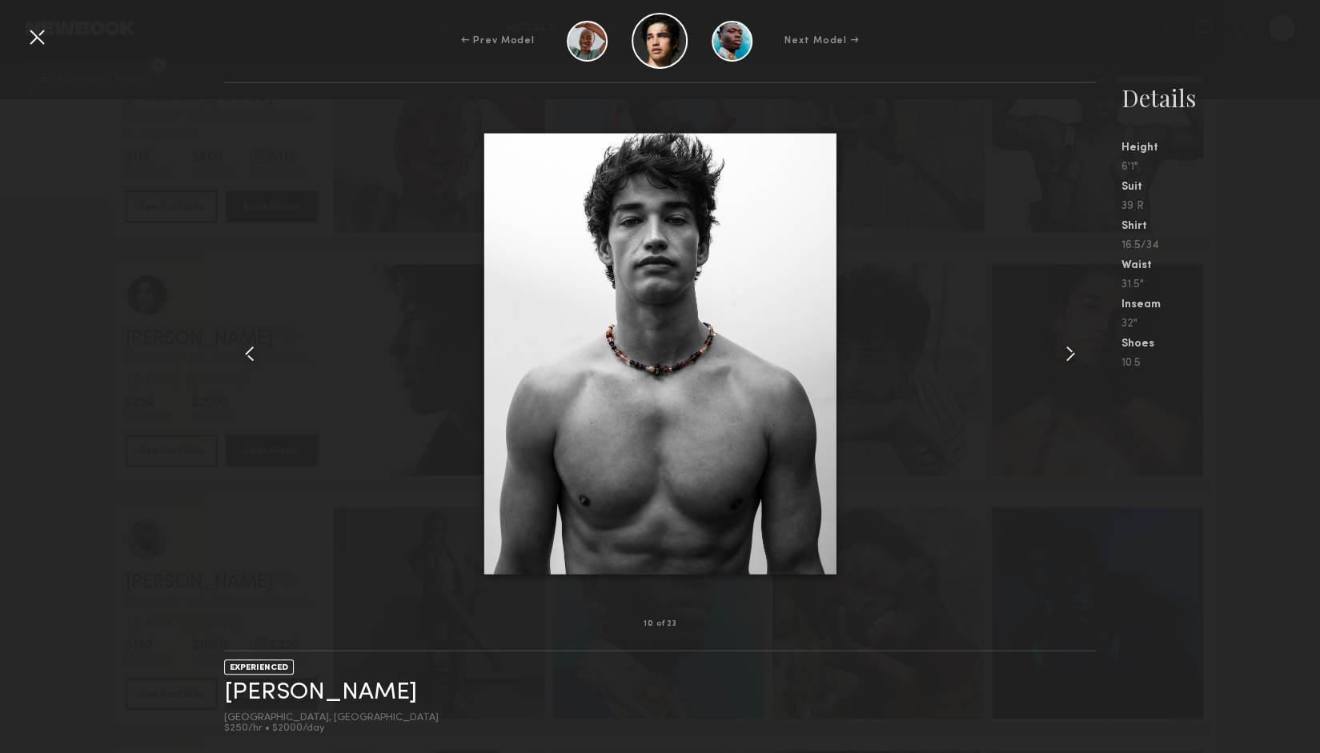
click at [460, 413] on div at bounding box center [659, 354] width 871 height 490
click at [35, 33] on div at bounding box center [37, 37] width 26 height 26
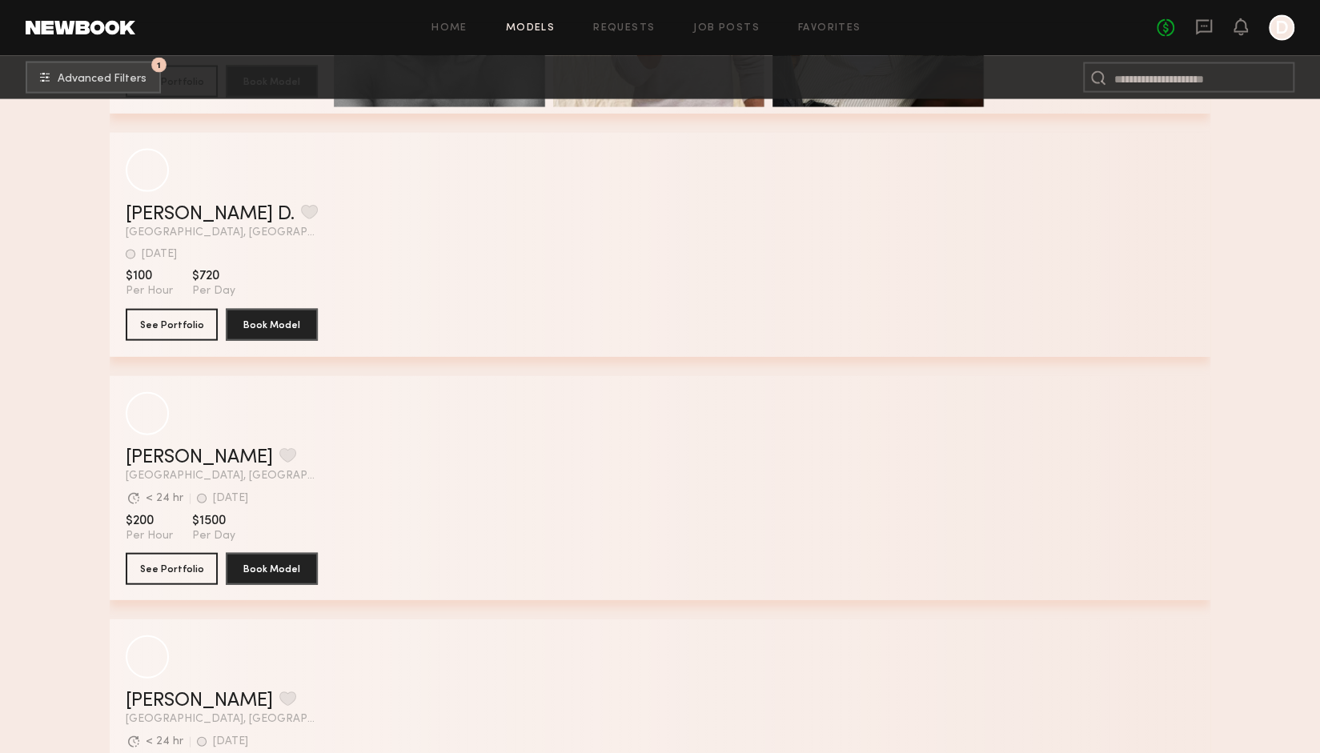
scroll to position [49825, 0]
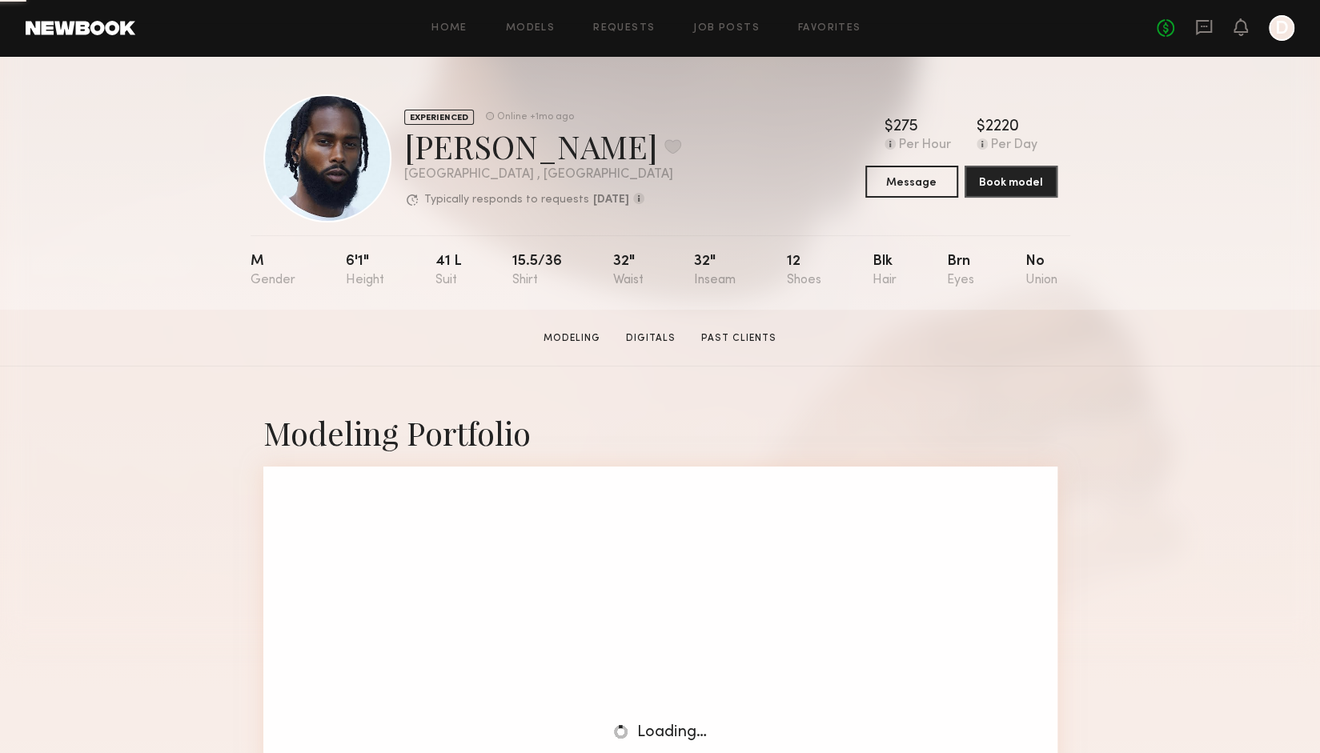
click at [373, 287] on div "6'1"" at bounding box center [365, 271] width 38 height 33
